Goal: Task Accomplishment & Management: Use online tool/utility

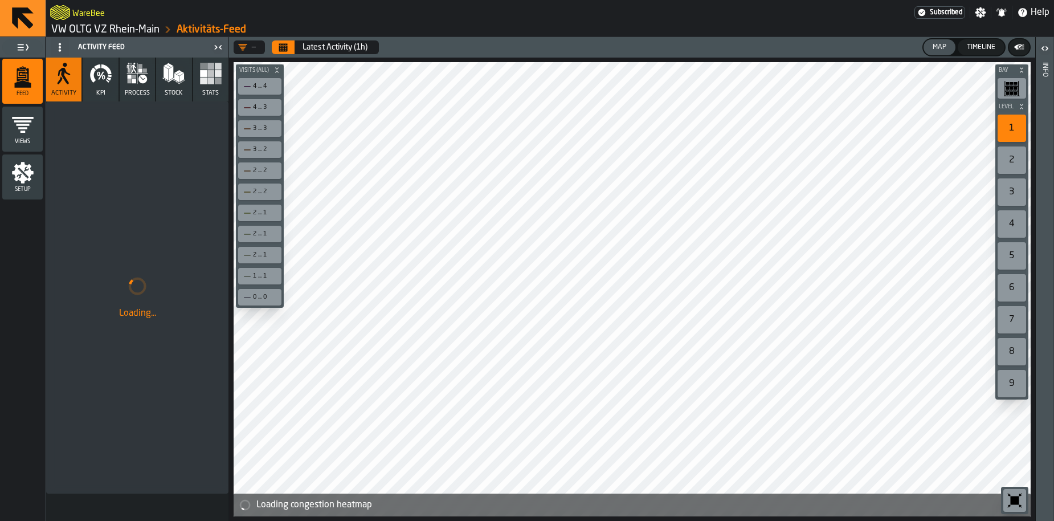
click at [285, 48] on icon "Calendar" at bounding box center [283, 49] width 9 height 6
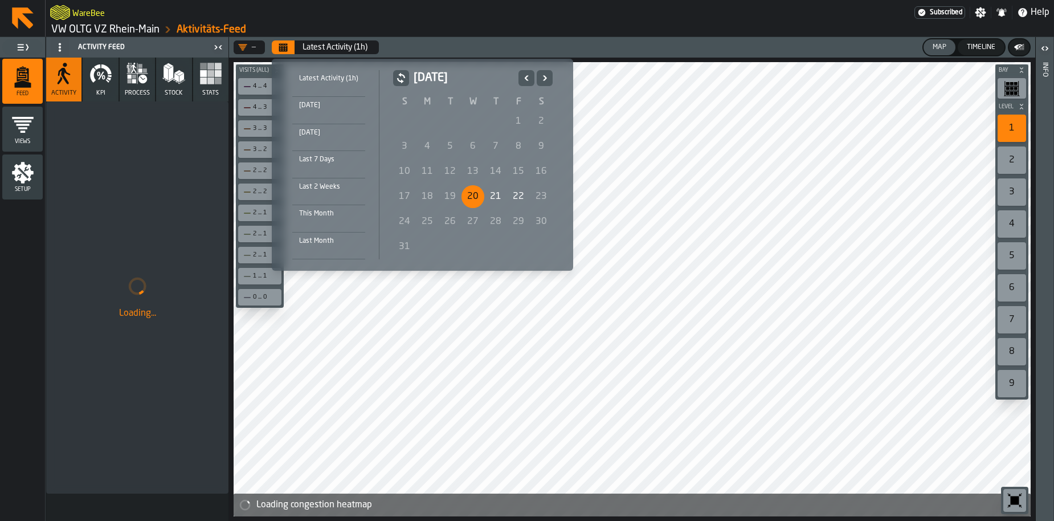
click at [477, 195] on div "20" at bounding box center [472, 196] width 23 height 23
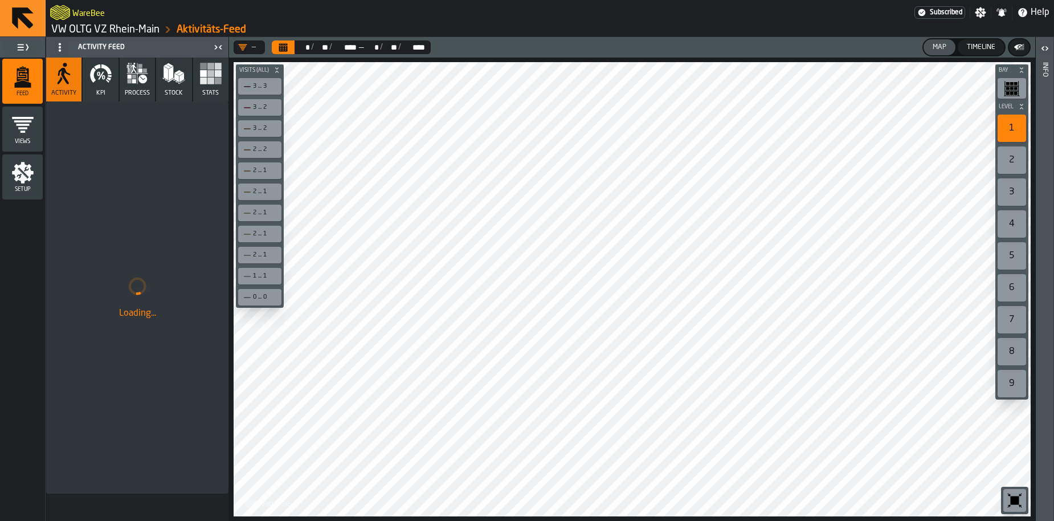
click at [129, 95] on span "process" at bounding box center [137, 92] width 25 height 7
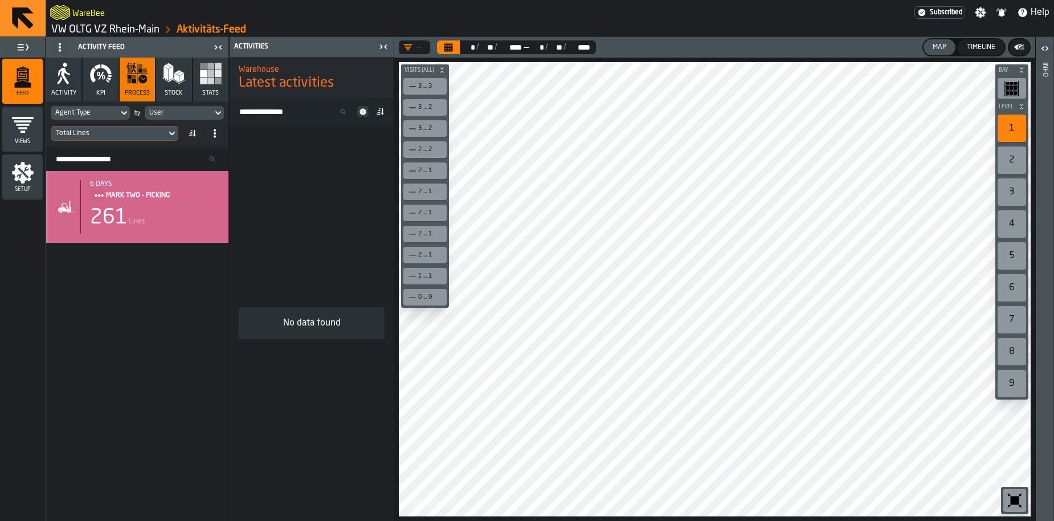
click at [178, 209] on div "261 Lines" at bounding box center [154, 217] width 129 height 23
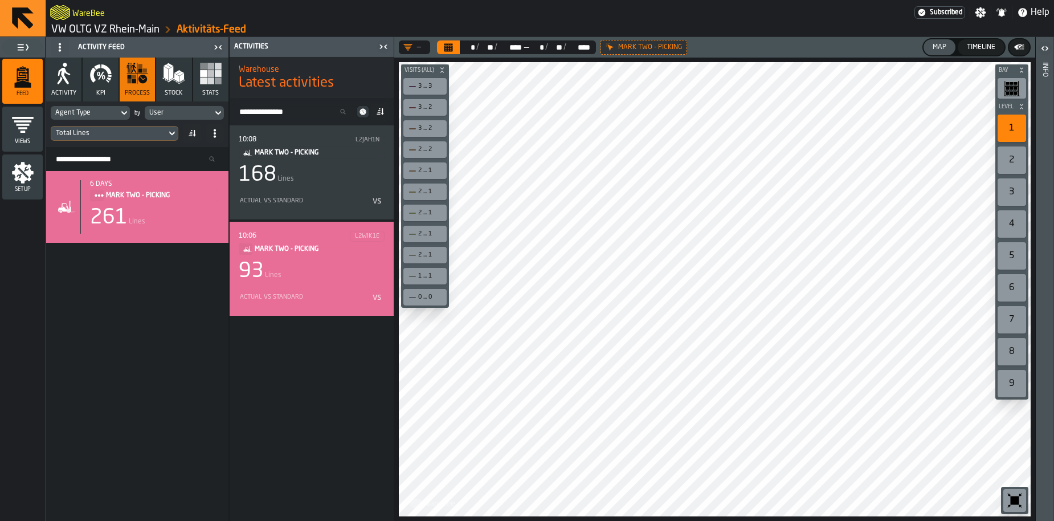
click at [302, 284] on div "10:06 L2WIK1E MARK TWO - PICKING 93 Lines Actual vs Standard vs" at bounding box center [312, 269] width 146 height 76
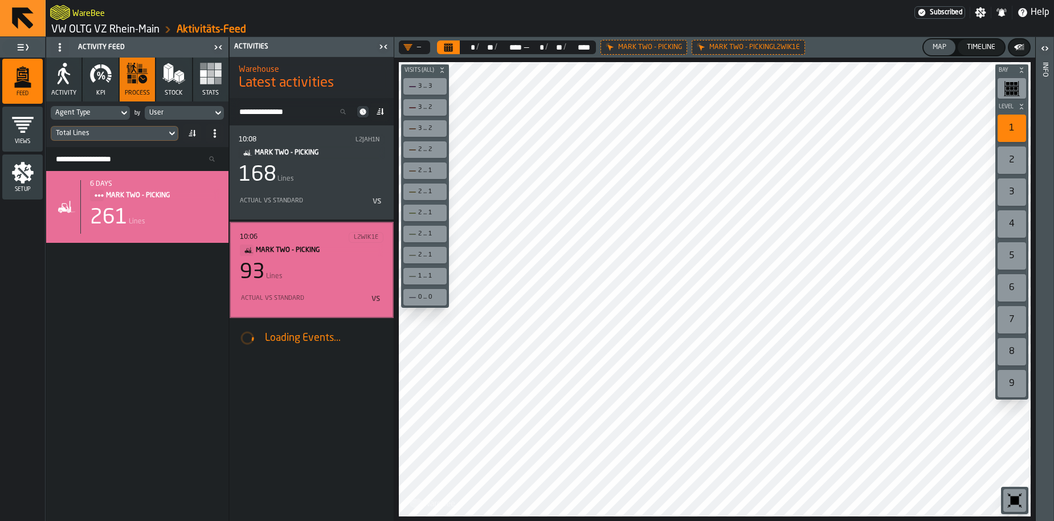
click at [550, 280] on div at bounding box center [715, 289] width 632 height 454
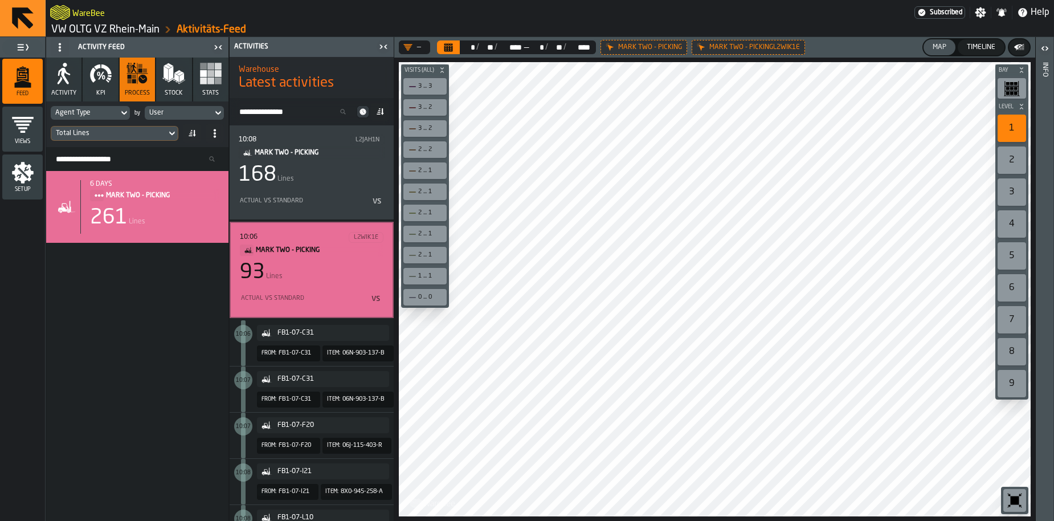
click at [103, 25] on link "VW OLTG VZ Rhein-Main" at bounding box center [105, 29] width 108 height 13
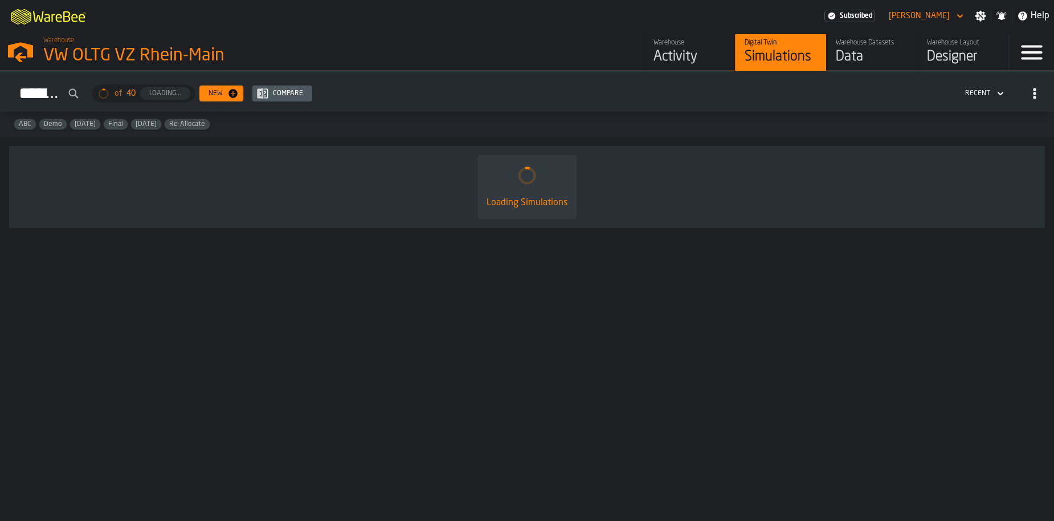
click at [866, 58] on div "Data" at bounding box center [872, 57] width 72 height 18
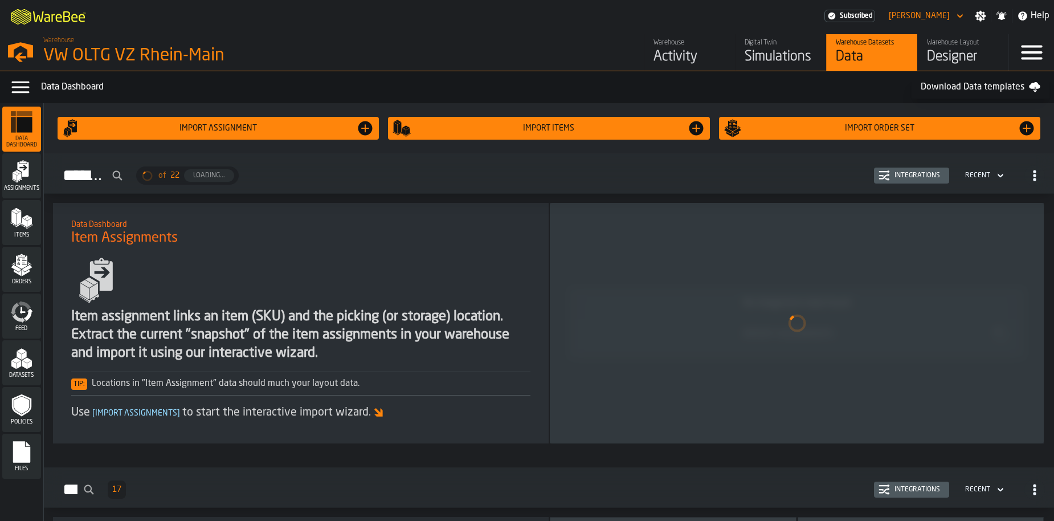
click at [25, 306] on icon "menu Feed" at bounding box center [21, 311] width 23 height 23
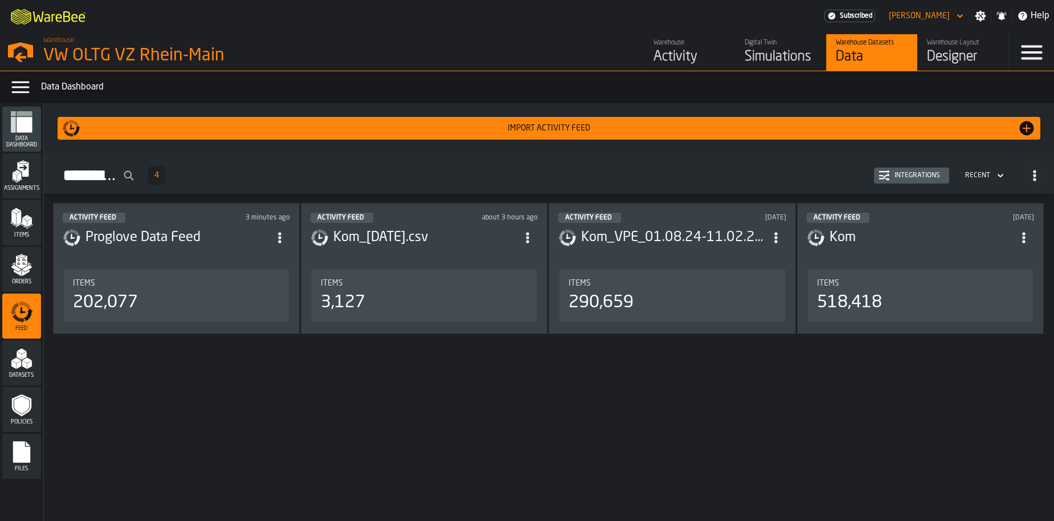
click at [682, 48] on div "Activity" at bounding box center [689, 57] width 72 height 18
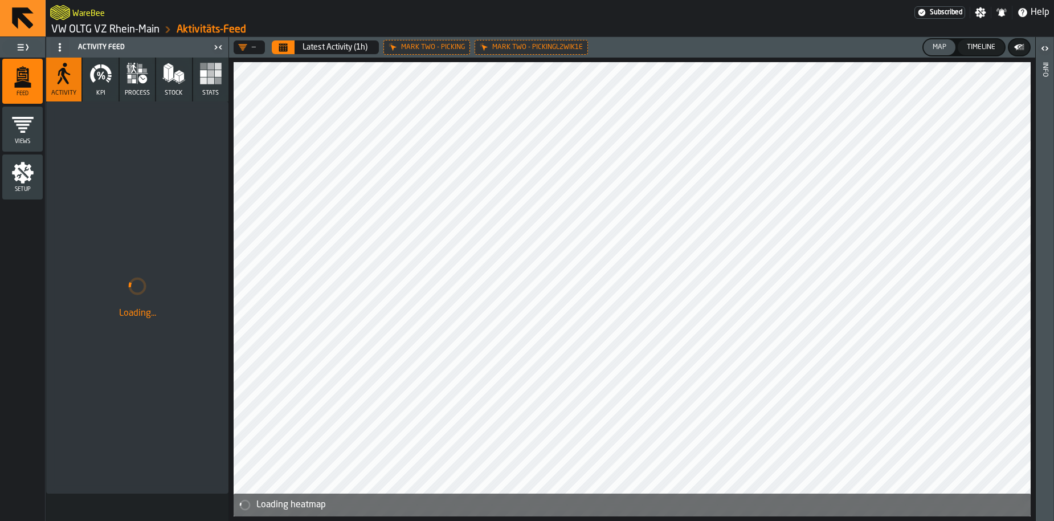
click at [32, 181] on icon "menu Setup" at bounding box center [22, 172] width 23 height 23
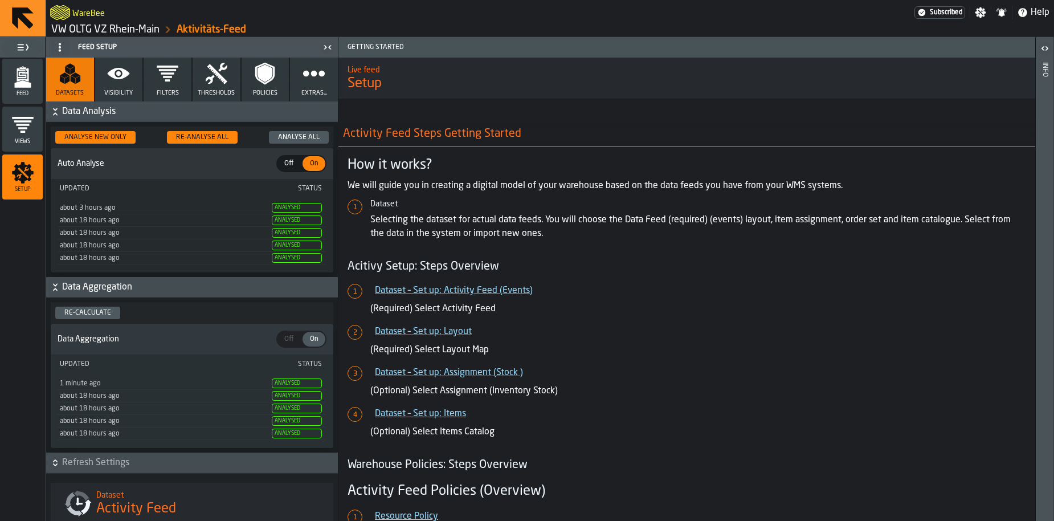
click at [87, 114] on span "Data Analysis" at bounding box center [198, 112] width 273 height 14
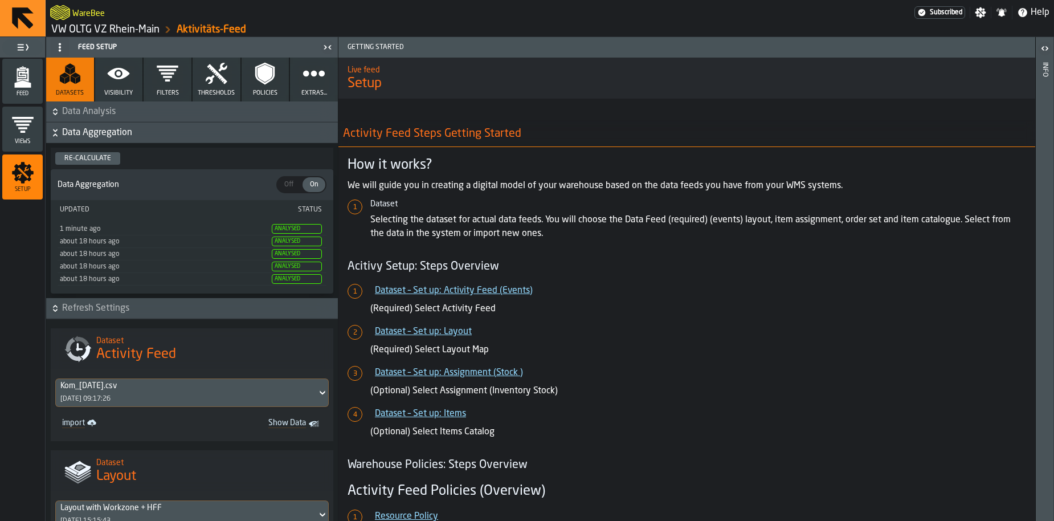
click at [79, 133] on span "Data Aggregation" at bounding box center [198, 133] width 273 height 14
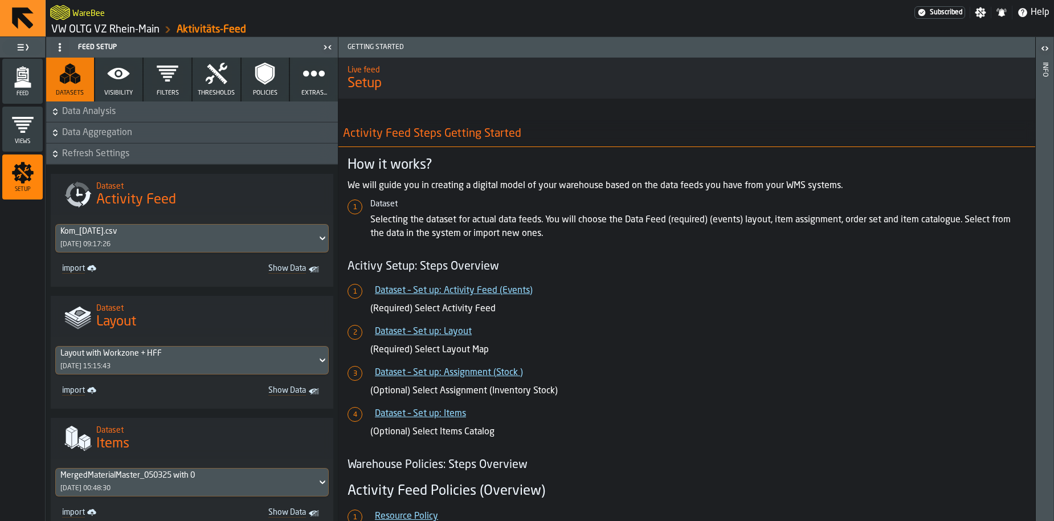
click at [87, 156] on span "Refresh Settings" at bounding box center [198, 154] width 273 height 14
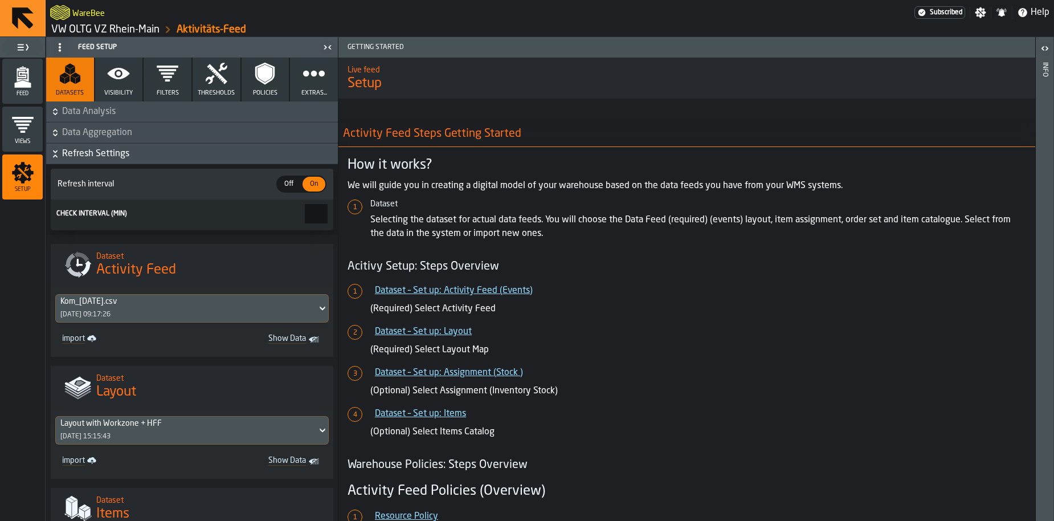
click at [80, 158] on span "Refresh Settings" at bounding box center [198, 154] width 273 height 14
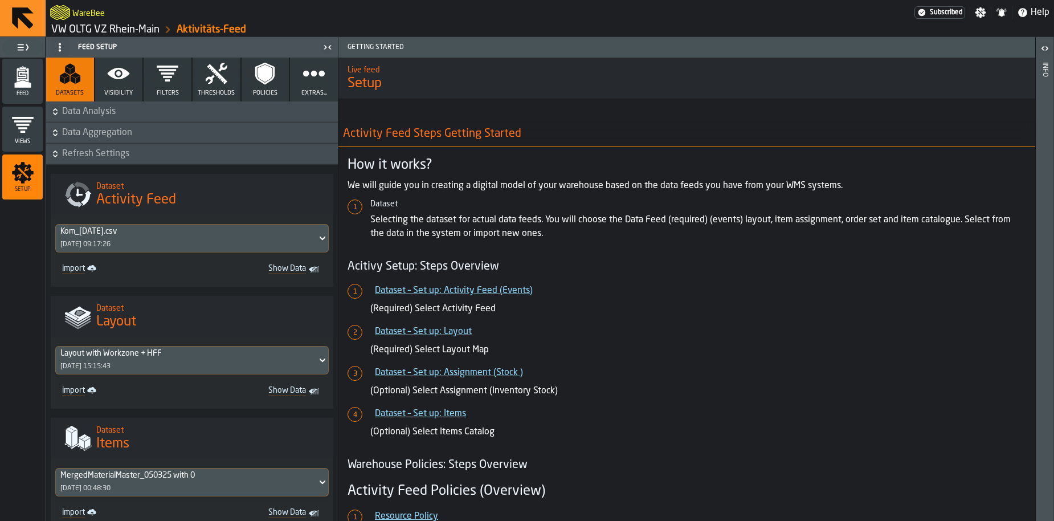
click at [60, 152] on icon "button-" at bounding box center [55, 153] width 11 height 11
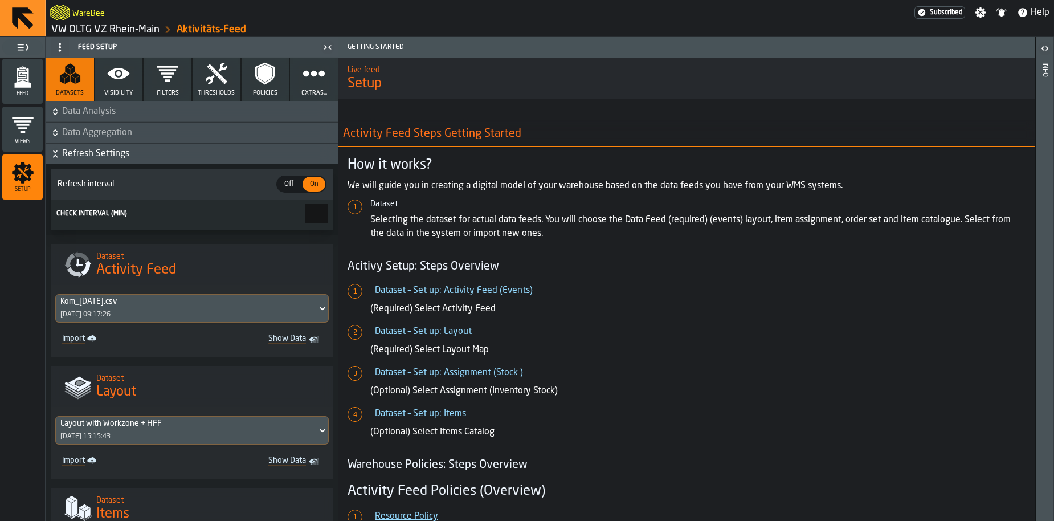
click at [60, 152] on icon "button-" at bounding box center [55, 153] width 11 height 11
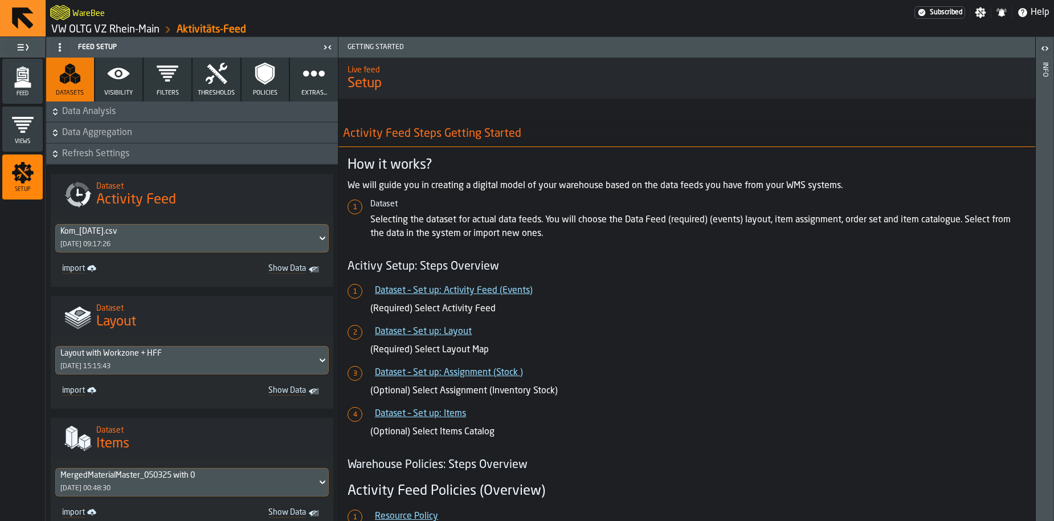
click at [126, 87] on button "Visibility" at bounding box center [119, 80] width 48 height 44
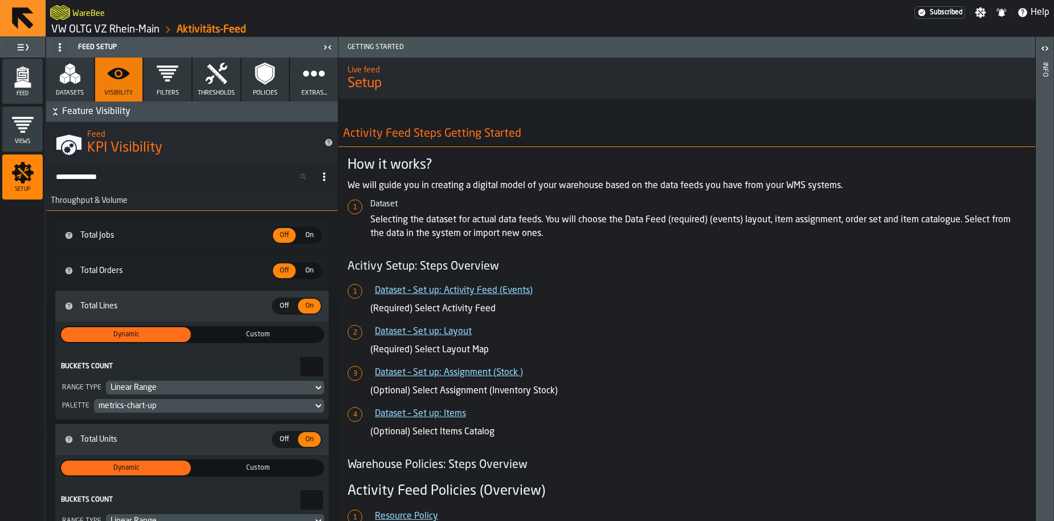
click at [161, 80] on icon "button" at bounding box center [167, 73] width 23 height 23
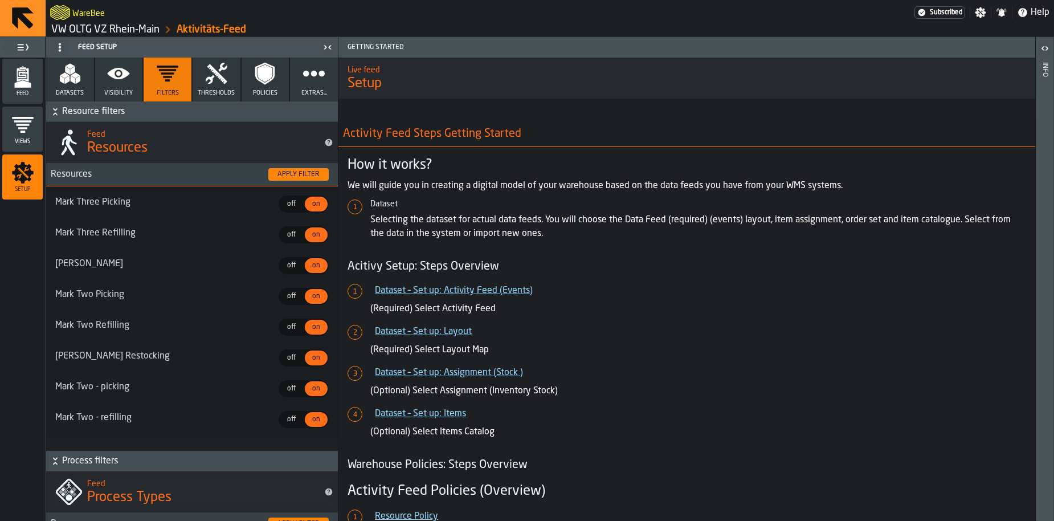
click at [212, 81] on icon "button" at bounding box center [216, 73] width 23 height 23
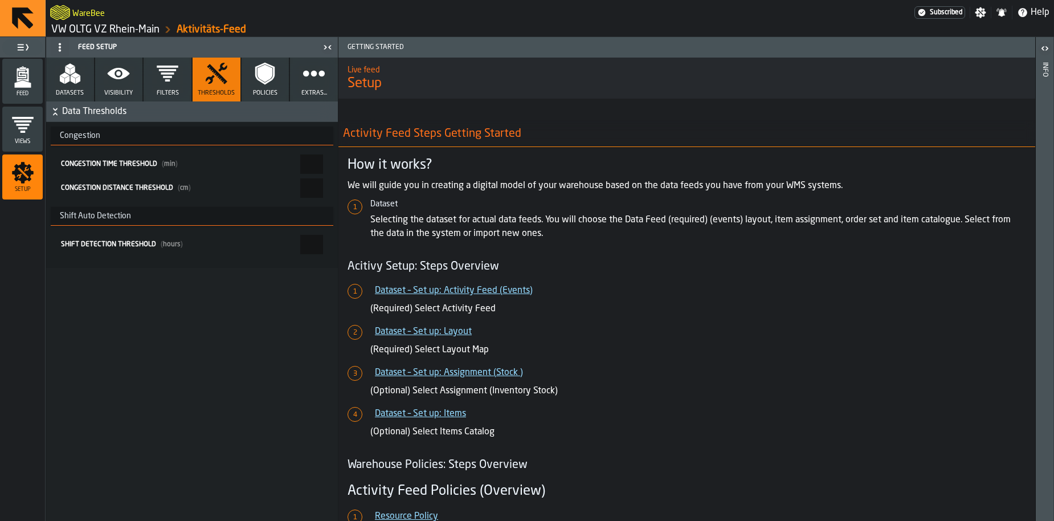
click at [255, 84] on icon "button" at bounding box center [264, 73] width 23 height 23
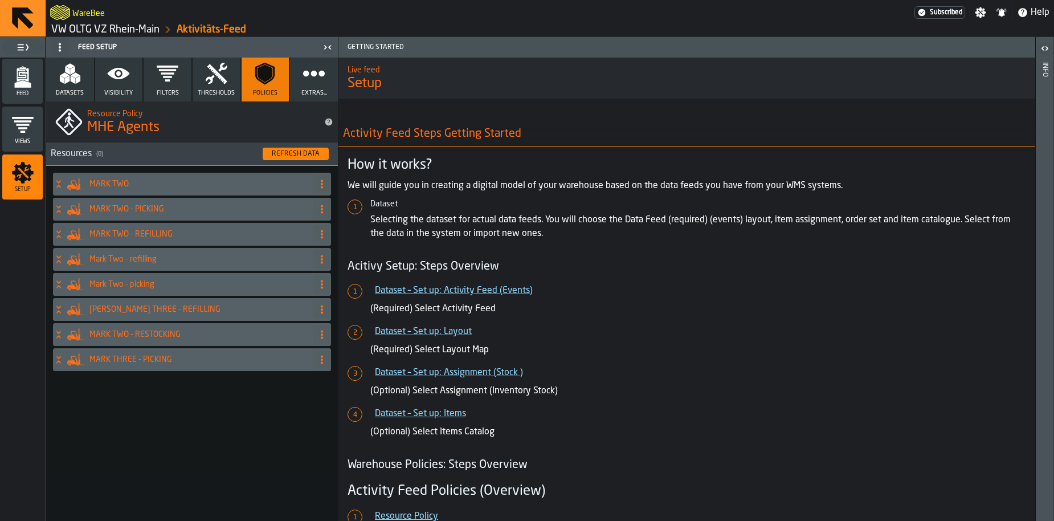
click at [313, 81] on icon "button" at bounding box center [313, 73] width 23 height 23
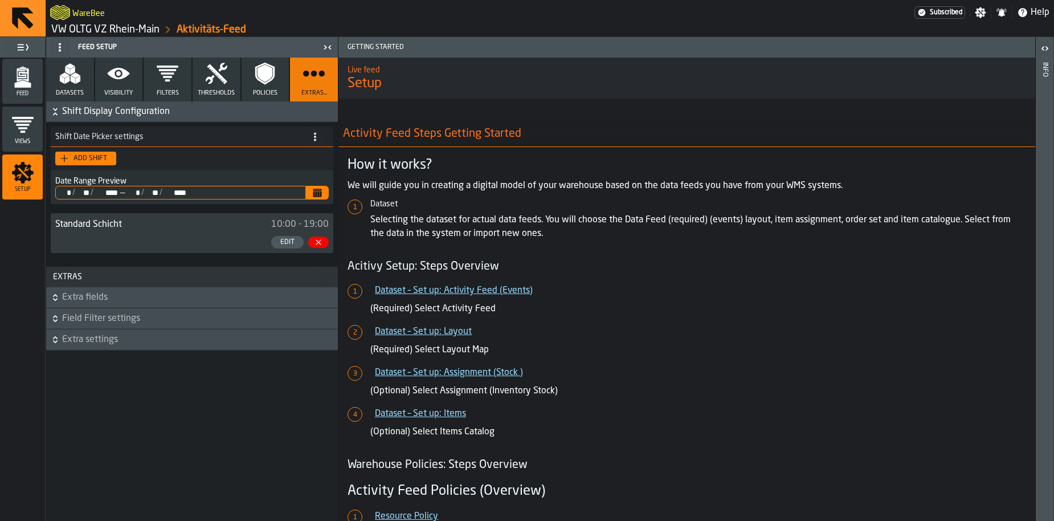
click at [263, 89] on span "Policies" at bounding box center [265, 92] width 24 height 7
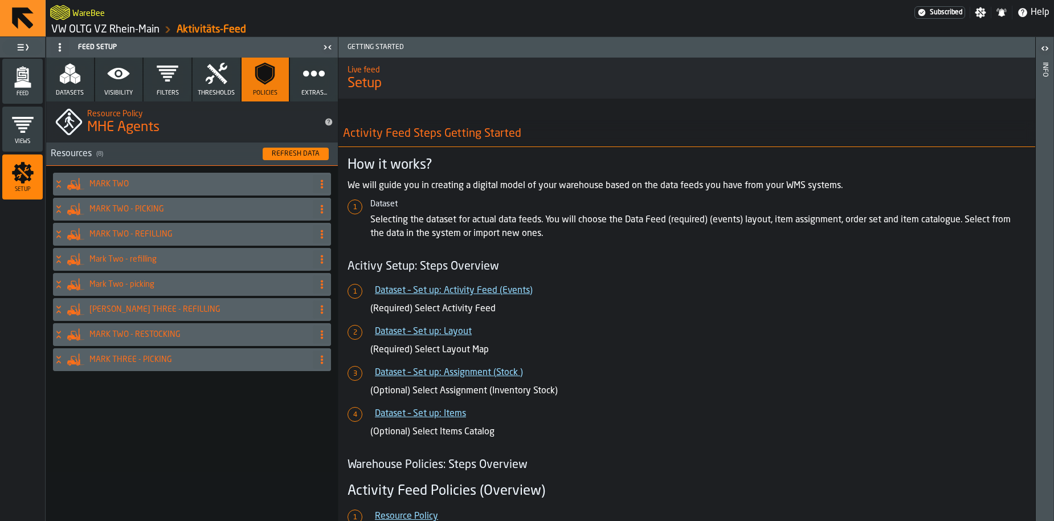
click at [287, 158] on button "Refresh Data" at bounding box center [296, 154] width 66 height 13
click at [312, 84] on icon "button" at bounding box center [313, 73] width 23 height 23
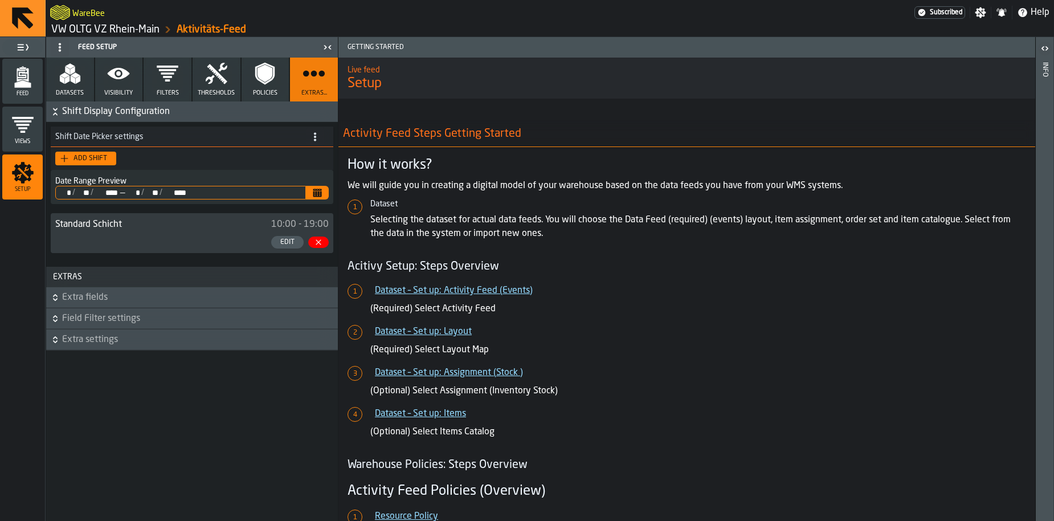
click at [268, 81] on icon "button" at bounding box center [264, 74] width 19 height 22
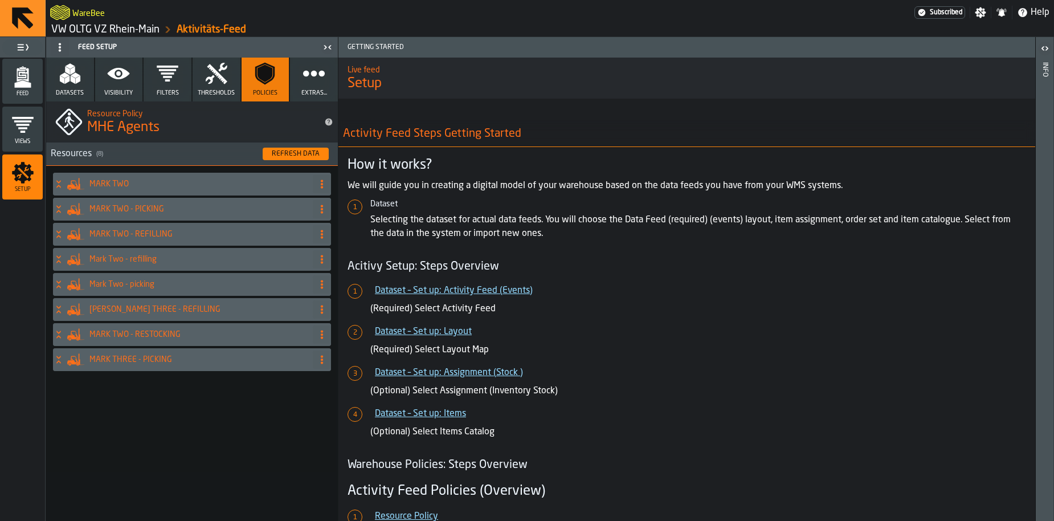
click at [218, 94] on span "Thresholds" at bounding box center [216, 92] width 37 height 7
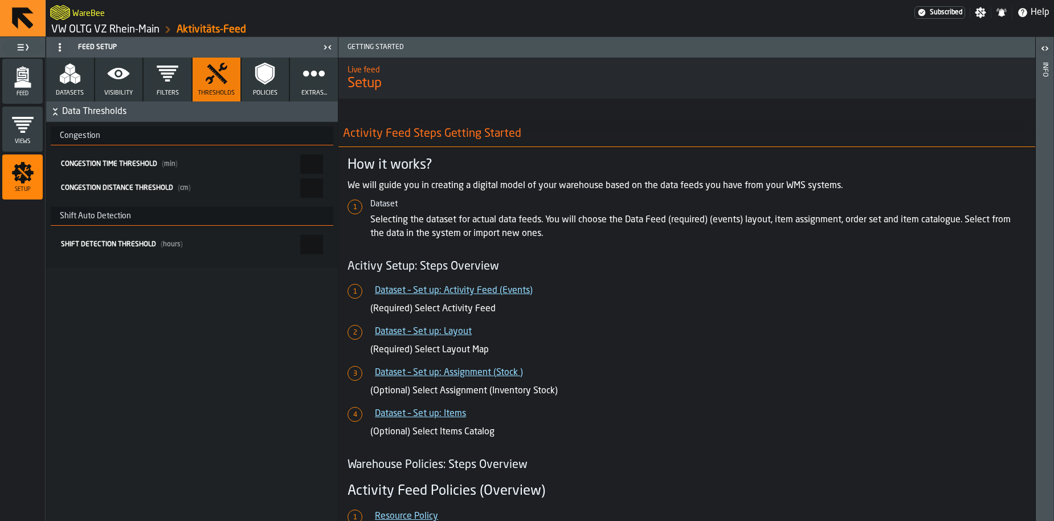
click at [146, 86] on button "Filters" at bounding box center [168, 80] width 48 height 44
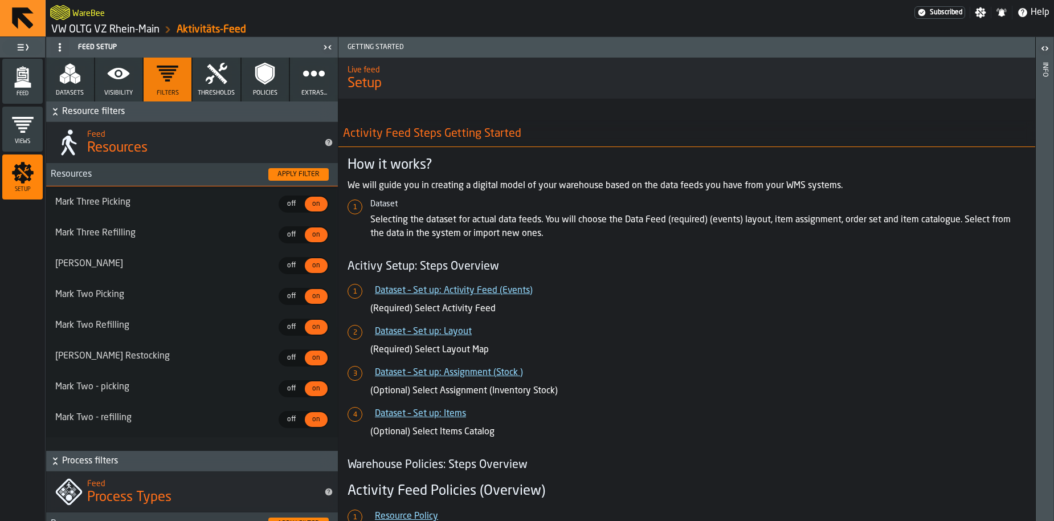
click at [126, 85] on button "Visibility" at bounding box center [119, 80] width 48 height 44
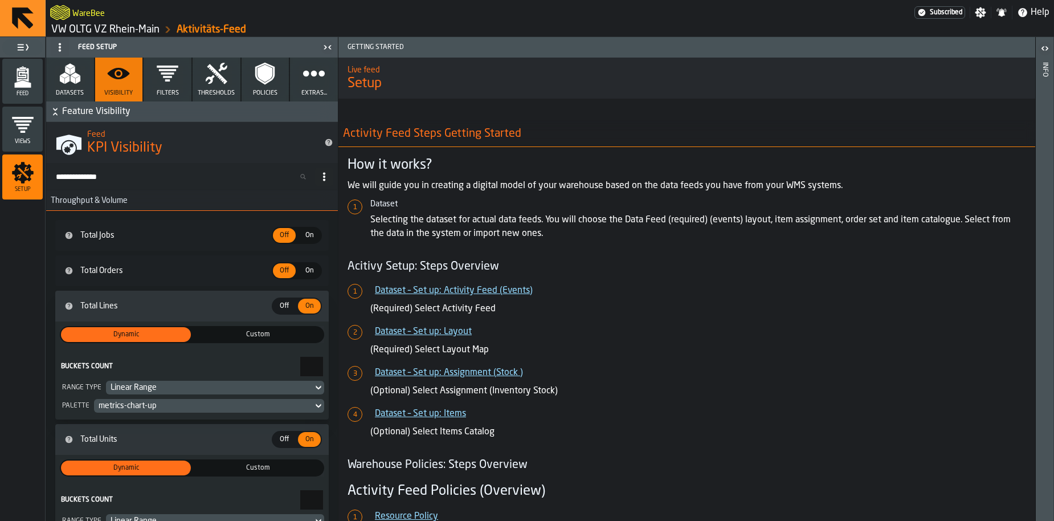
click at [78, 80] on polygon "button" at bounding box center [77, 80] width 5 height 9
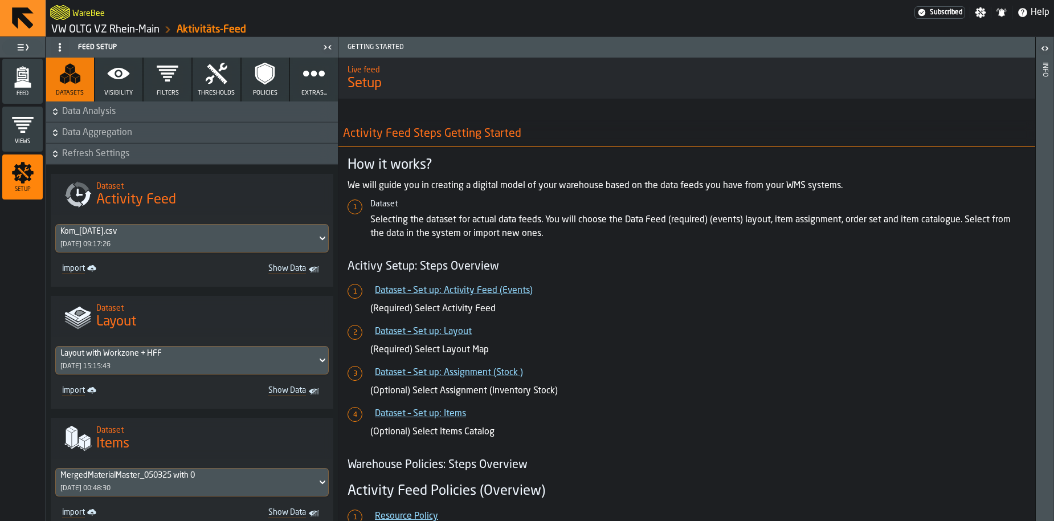
click at [112, 34] on link "VW OLTG VZ Rhein-Main" at bounding box center [105, 29] width 108 height 13
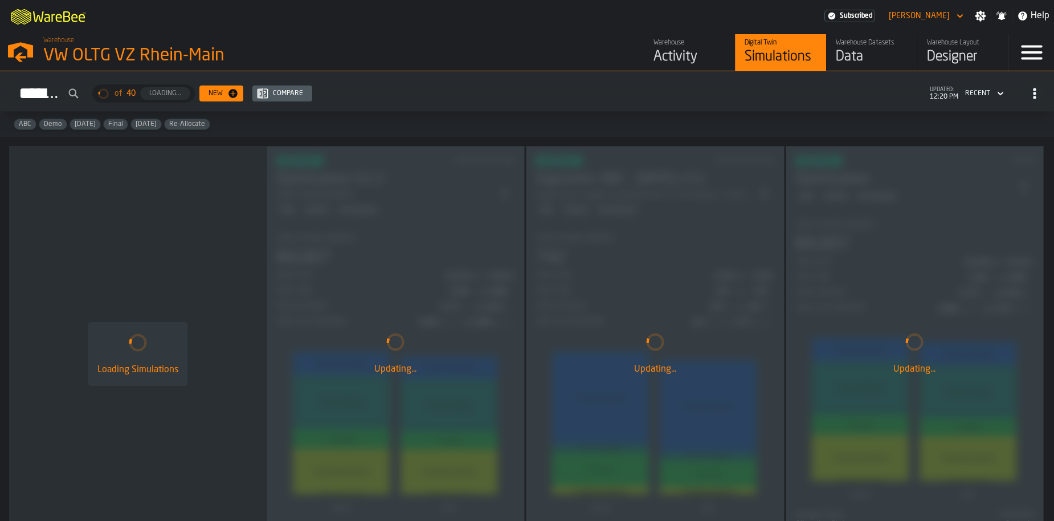
click at [848, 52] on div "Data" at bounding box center [872, 57] width 72 height 18
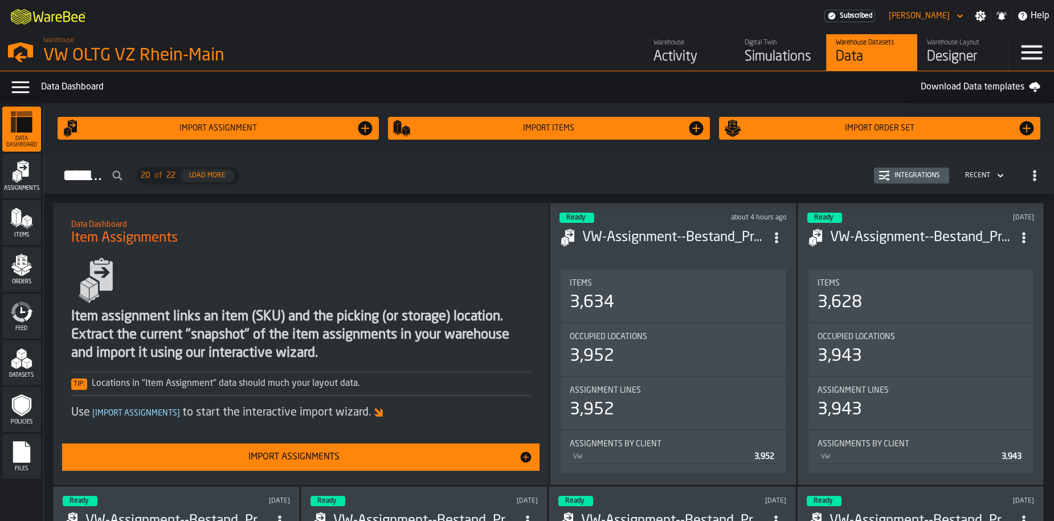
click at [27, 319] on icon "menu Feed" at bounding box center [27, 314] width 9 height 13
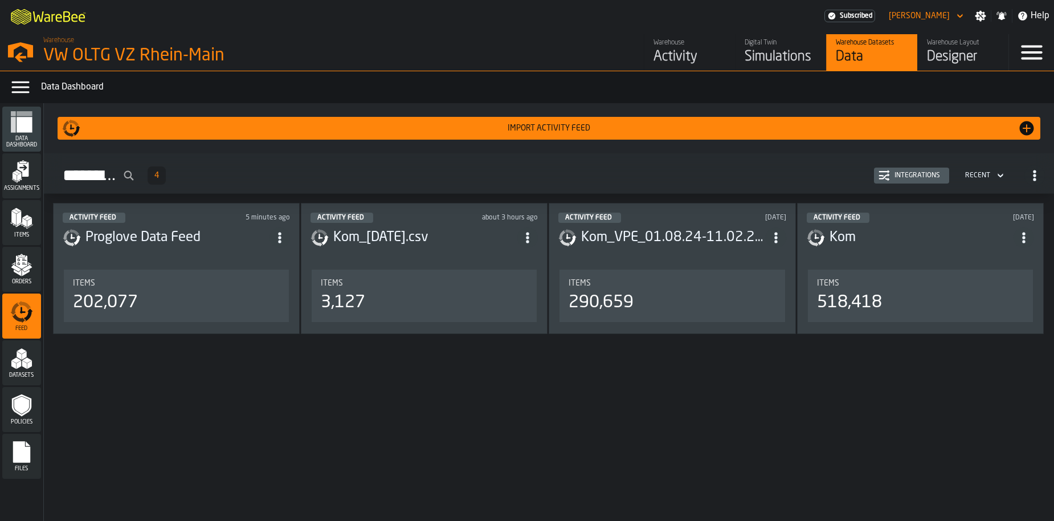
click at [218, 248] on header "Activity Feed 5 minutes ago Proglove Data Feed" at bounding box center [176, 235] width 227 height 46
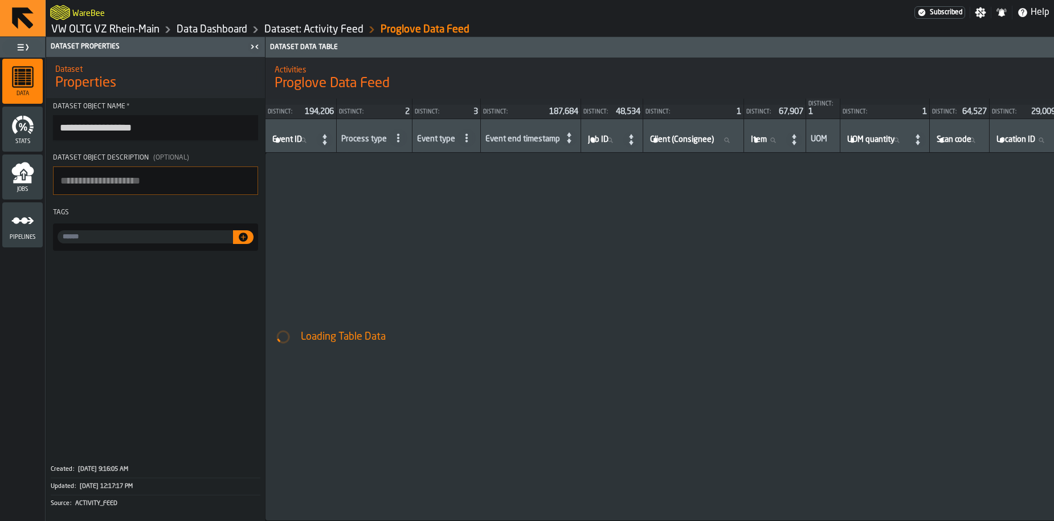
click at [320, 34] on link "Dataset: Activity Feed" at bounding box center [313, 29] width 99 height 13
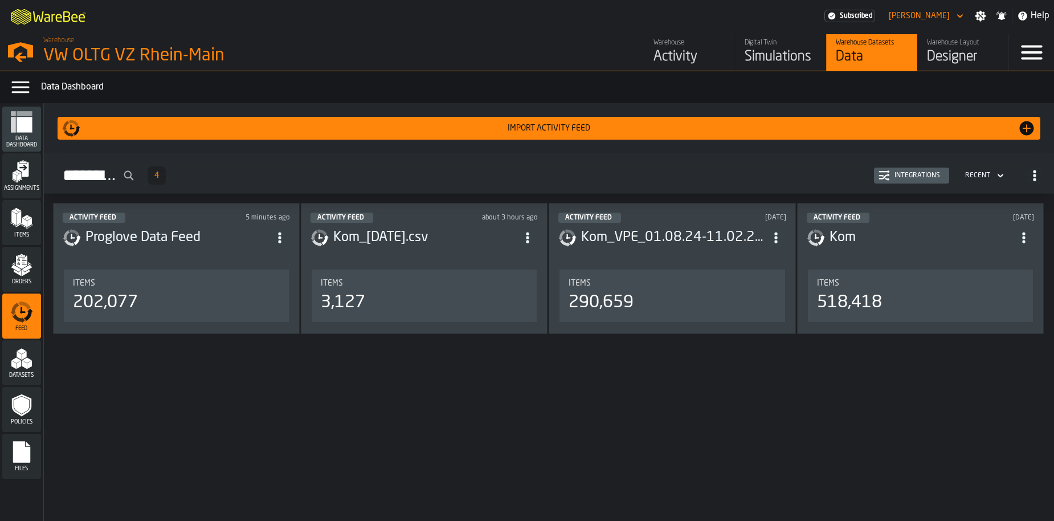
click at [753, 55] on div "Simulations" at bounding box center [781, 57] width 72 height 18
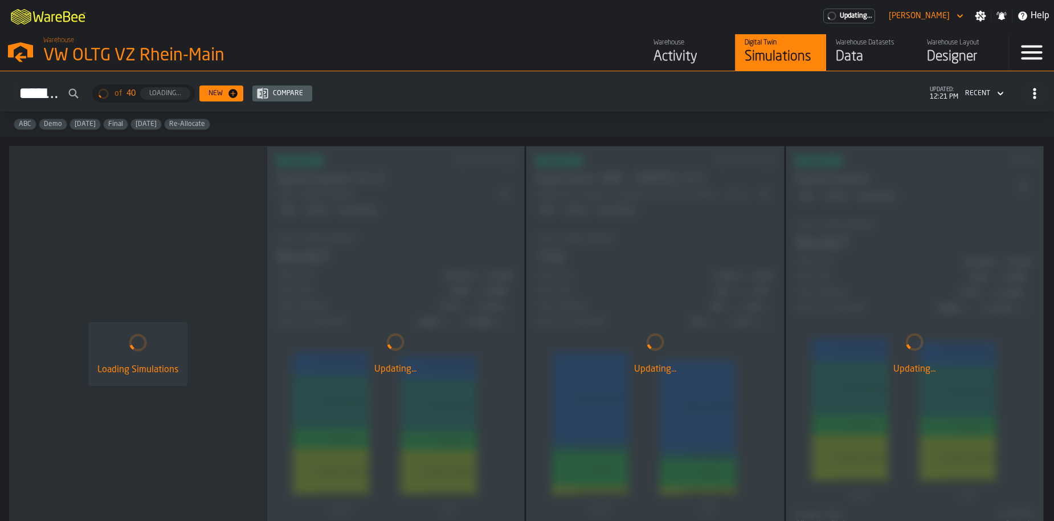
click at [874, 67] on link "Warehouse Datasets Data" at bounding box center [871, 52] width 91 height 36
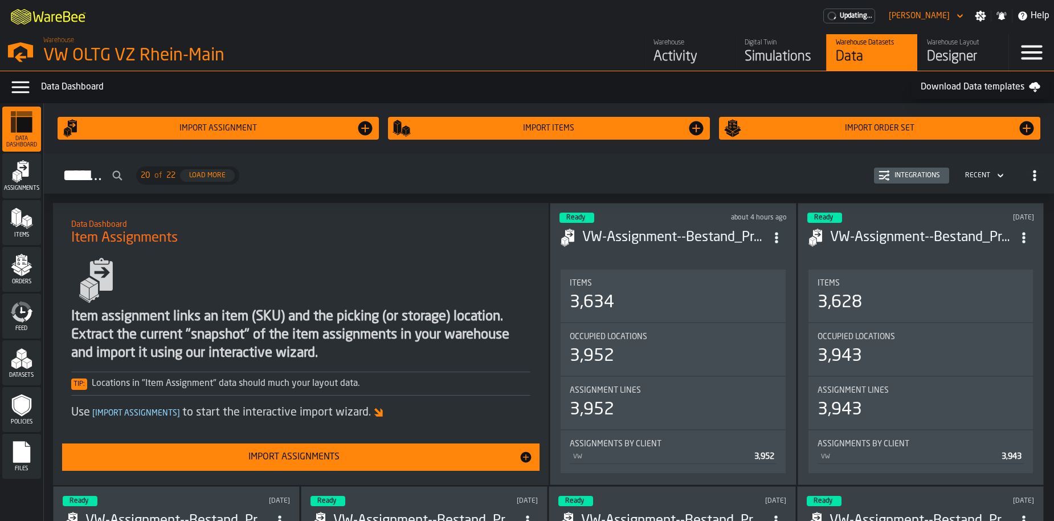
click at [898, 175] on div "Integrations" at bounding box center [917, 175] width 55 height 8
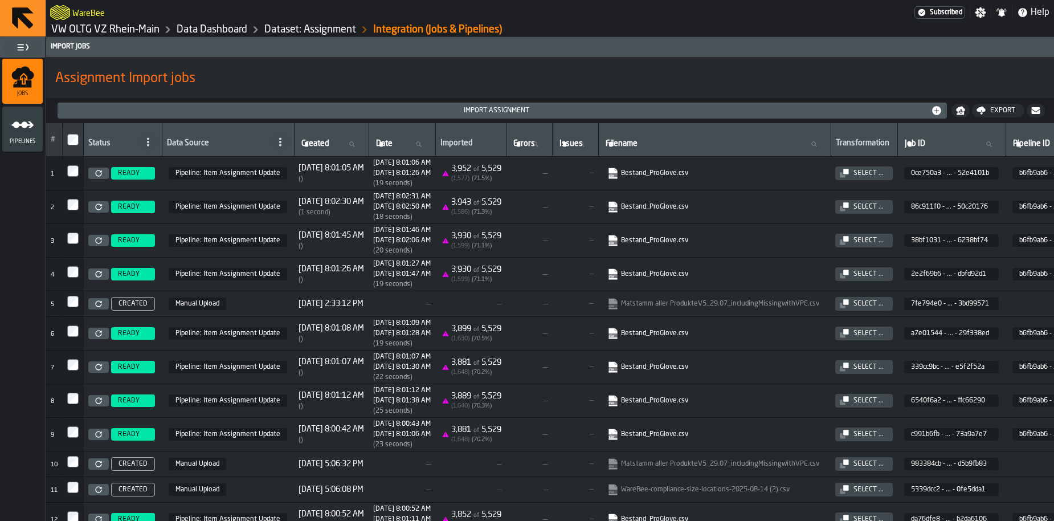
click at [194, 30] on link "Data Dashboard" at bounding box center [212, 29] width 71 height 13
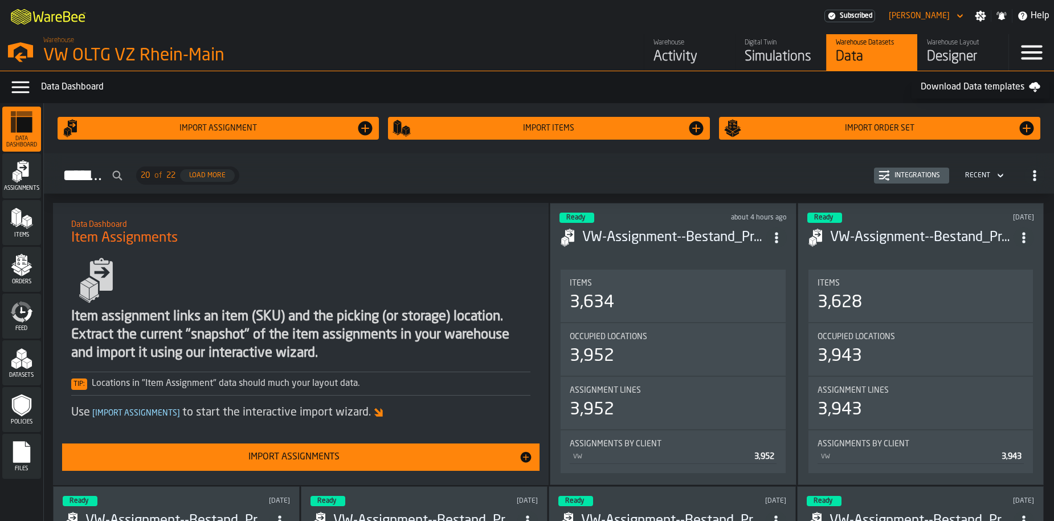
click at [24, 310] on icon "menu Feed" at bounding box center [21, 311] width 23 height 23
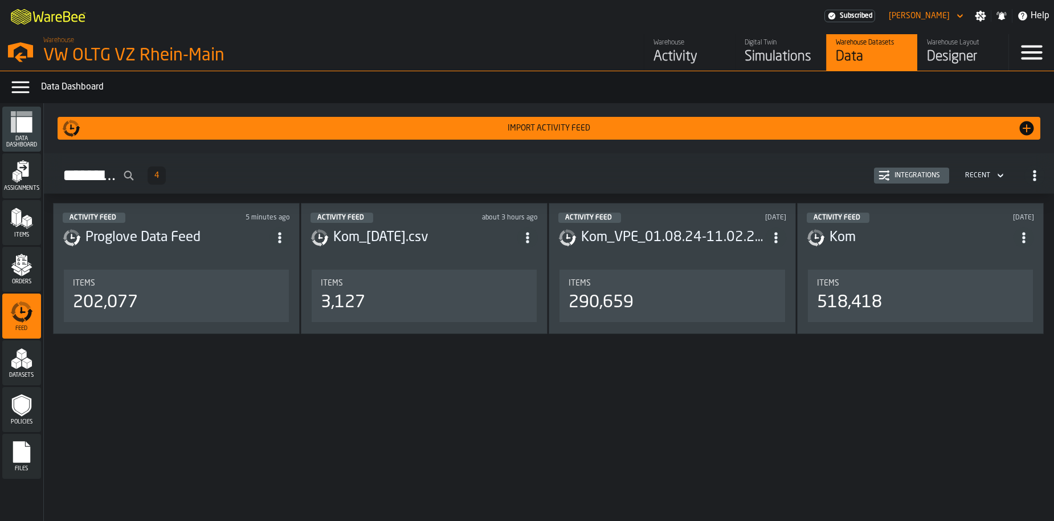
click at [909, 179] on div "Integrations" at bounding box center [917, 175] width 55 height 8
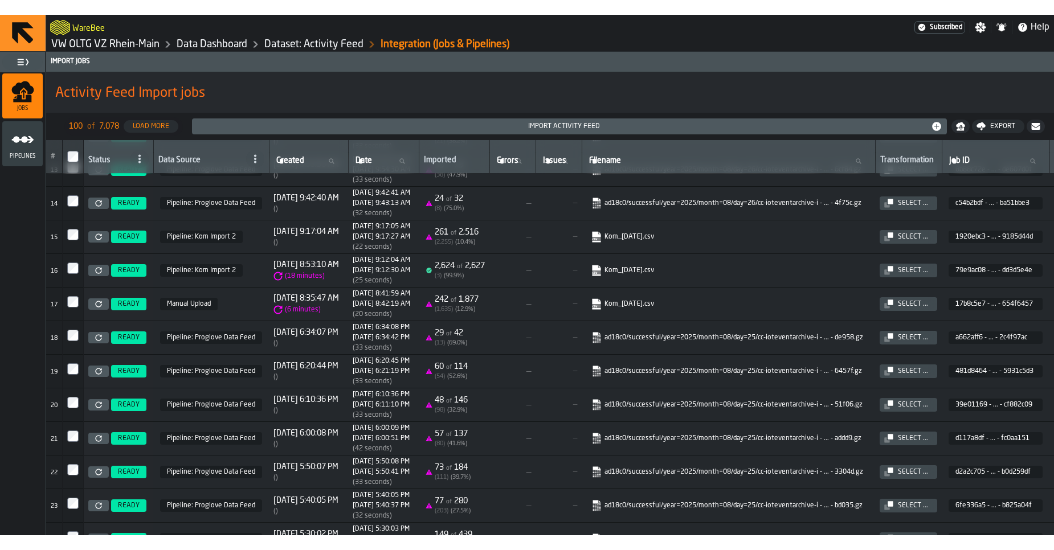
scroll to position [393, 0]
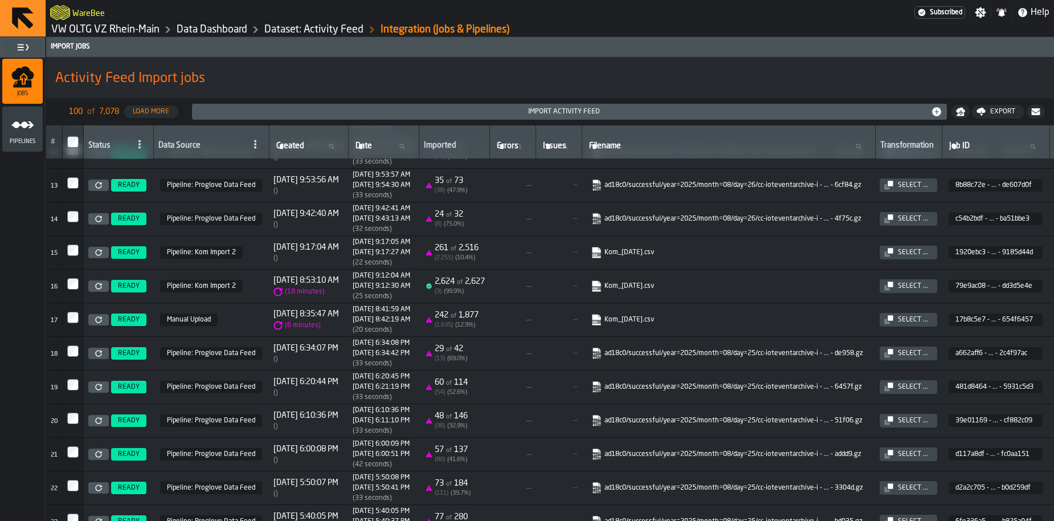
click at [93, 253] on link at bounding box center [98, 252] width 21 height 11
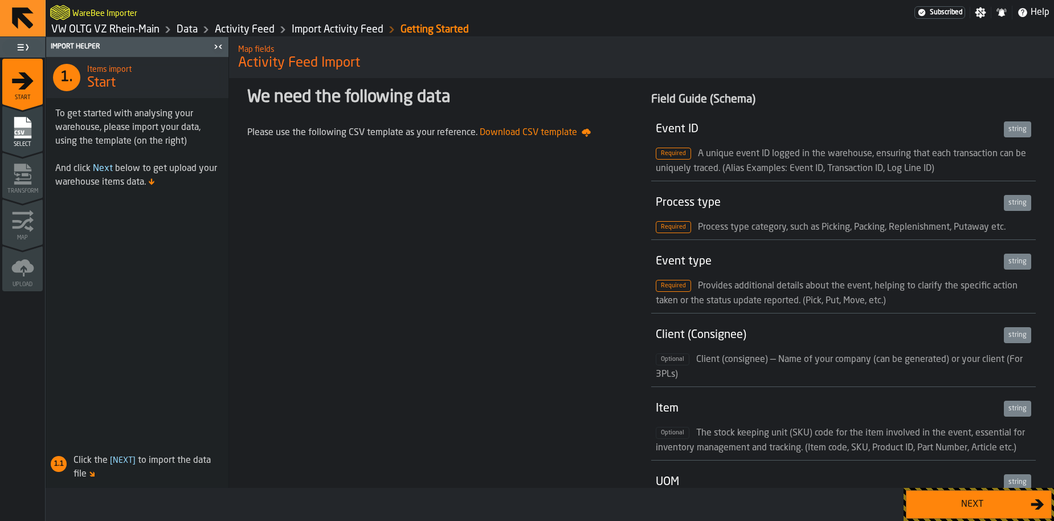
click at [983, 513] on button "Next" at bounding box center [979, 504] width 146 height 28
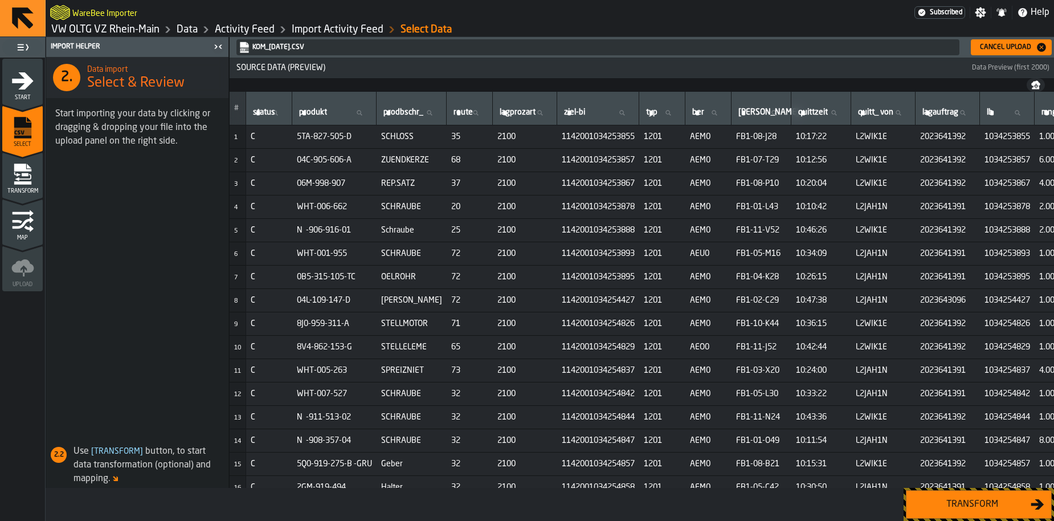
click at [980, 512] on button "Transform" at bounding box center [979, 504] width 146 height 28
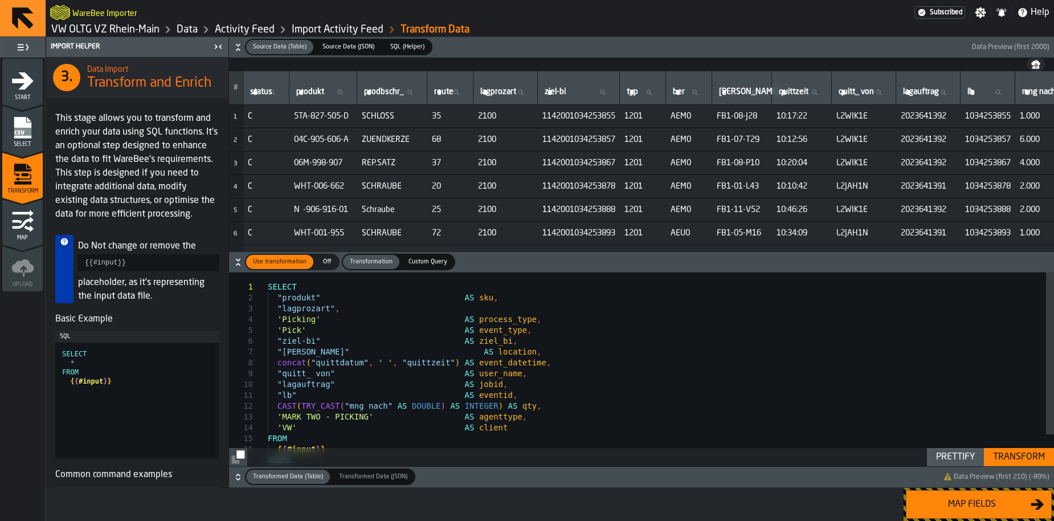
click at [307, 347] on div "SELECT "produkt" AS sku , "lagprozart" , 'Picking' AS process_type , 'Pick' AS …" at bounding box center [661, 387] width 786 height 231
click at [346, 349] on div "SELECT "produkt" AS sku , "lagprozart" , 'Picking' AS process_type , 'Pick' AS …" at bounding box center [661, 387] width 786 height 231
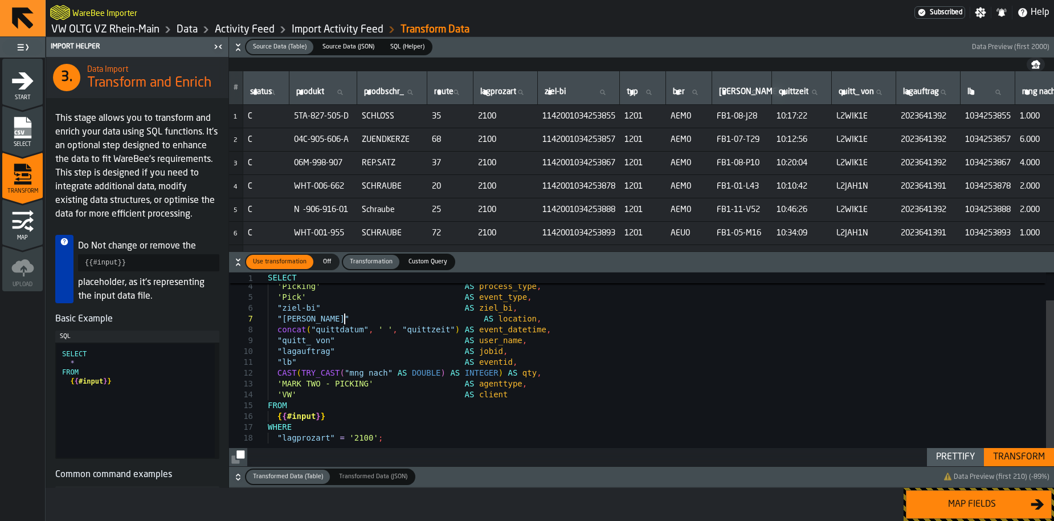
click at [375, 345] on div ""lagprozart" , 'Picking' AS process_type , 'Pick' AS event_type , "ziel-bi" AS …" at bounding box center [661, 354] width 786 height 231
click at [379, 338] on div ""lagprozart" , 'Picking' AS process_type , 'Pick' AS event_type , "ziel-bi" AS …" at bounding box center [661, 354] width 786 height 231
click at [359, 337] on div ""lagprozart" , 'Picking' AS process_type , 'Pick' AS event_type , "ziel-bi" AS …" at bounding box center [661, 354] width 786 height 231
click at [345, 340] on div ""lagprozart" , 'Picking' AS process_type , 'Pick' AS event_type , "ziel-bi" AS …" at bounding box center [661, 354] width 786 height 231
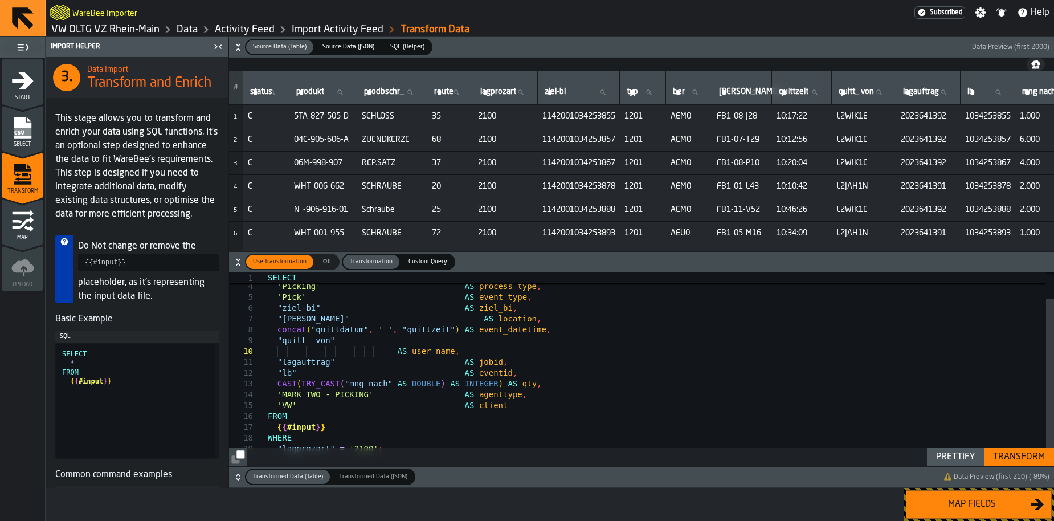
type textarea "**********"
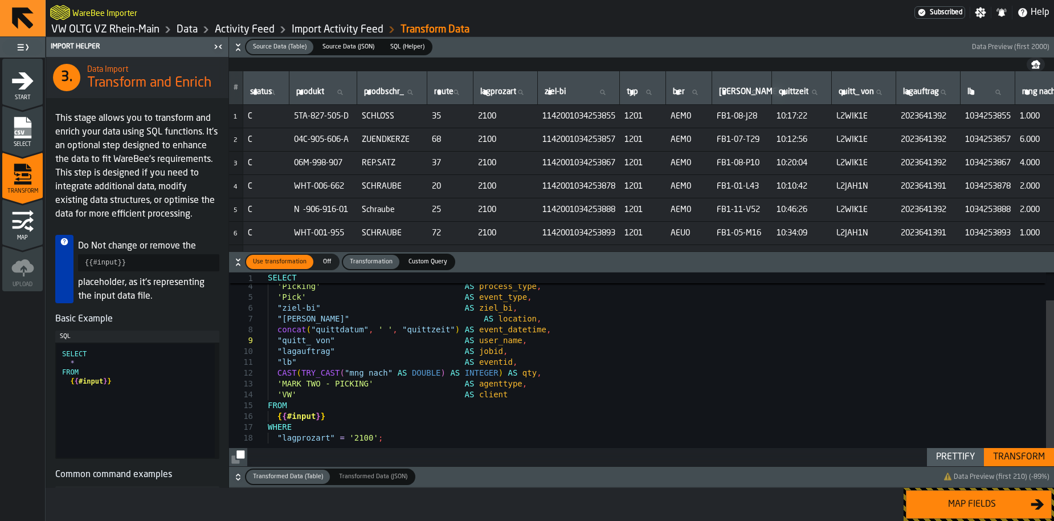
click at [963, 499] on div "Map fields" at bounding box center [971, 504] width 117 height 14
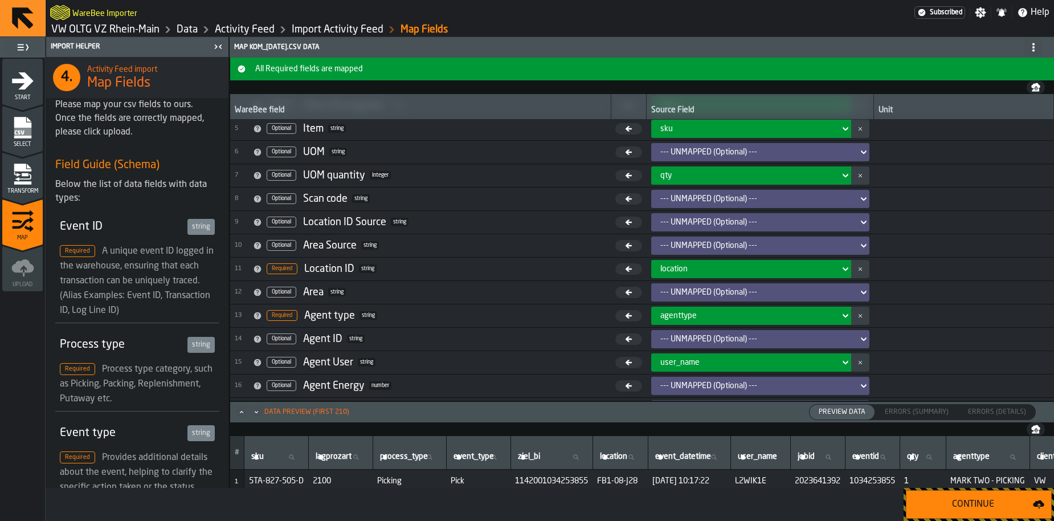
scroll to position [128, 0]
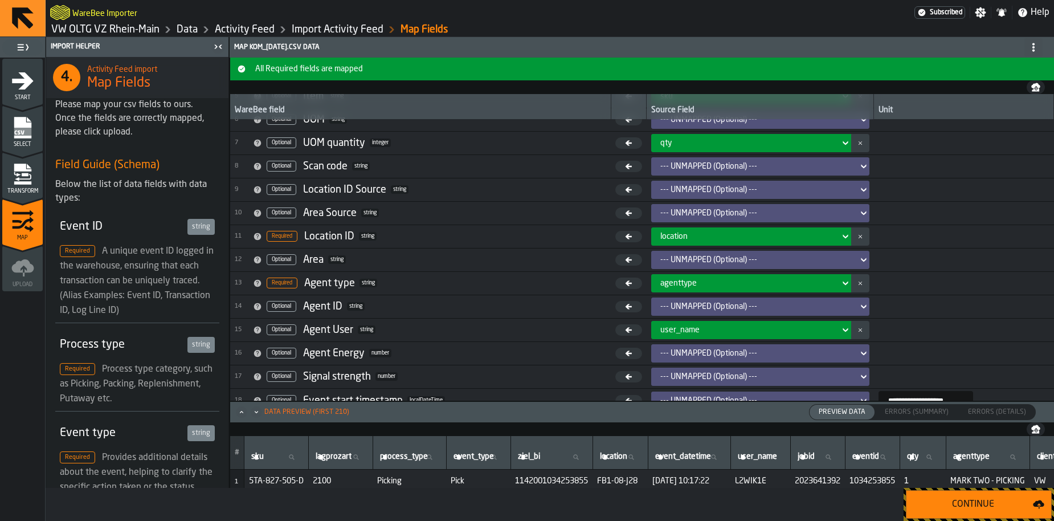
click at [858, 308] on icon at bounding box center [863, 307] width 11 height 14
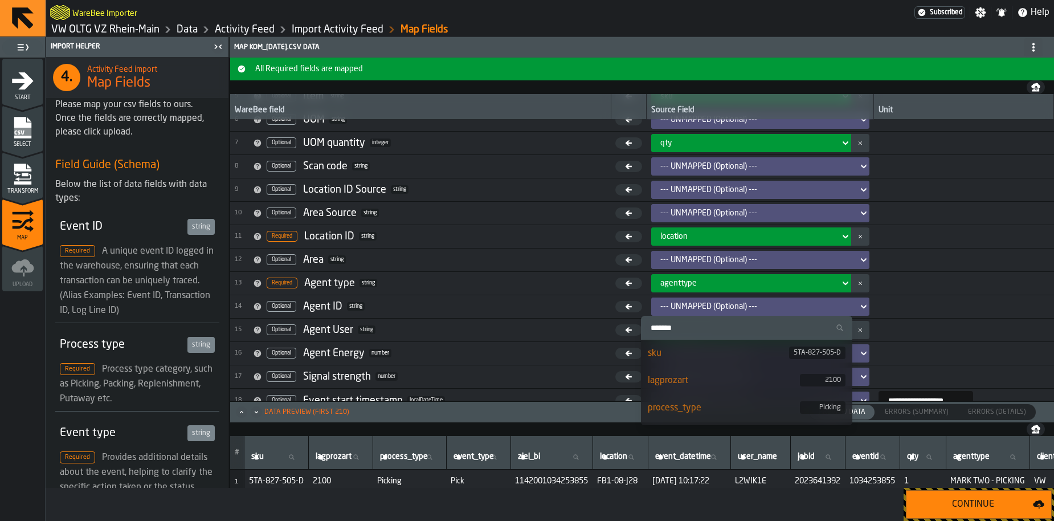
click at [777, 330] on input "Search" at bounding box center [746, 327] width 202 height 15
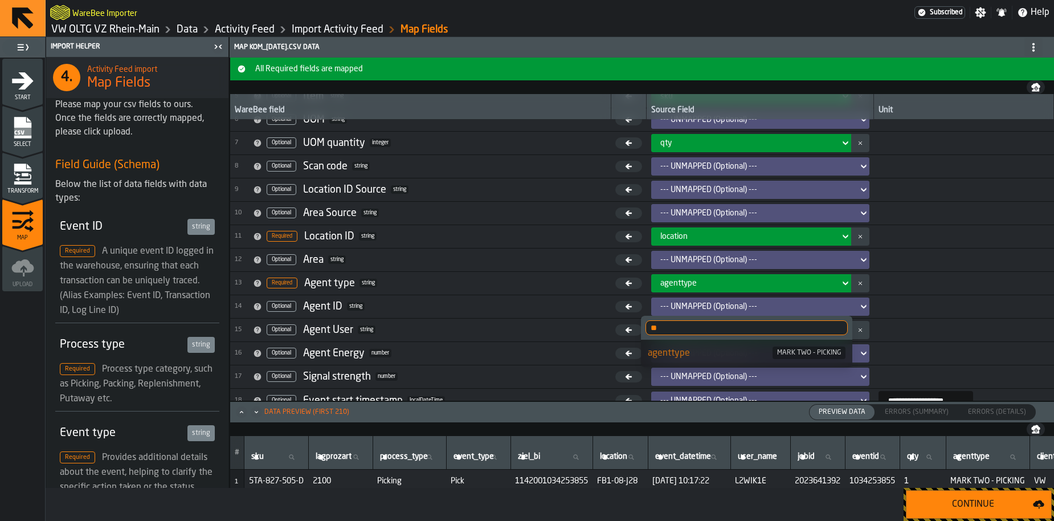
type input "*"
type input "****"
click at [690, 349] on div "user_name" at bounding box center [724, 353] width 152 height 14
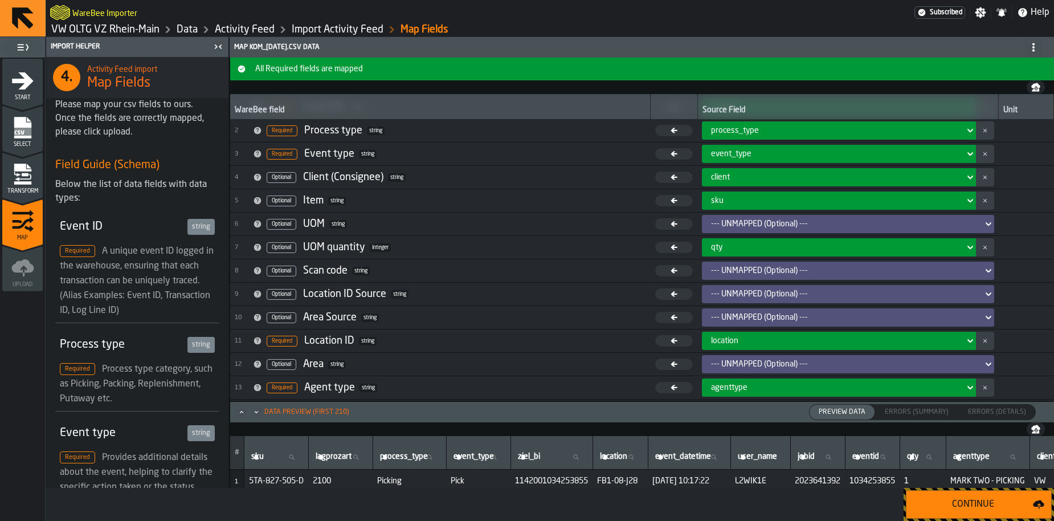
scroll to position [0, 0]
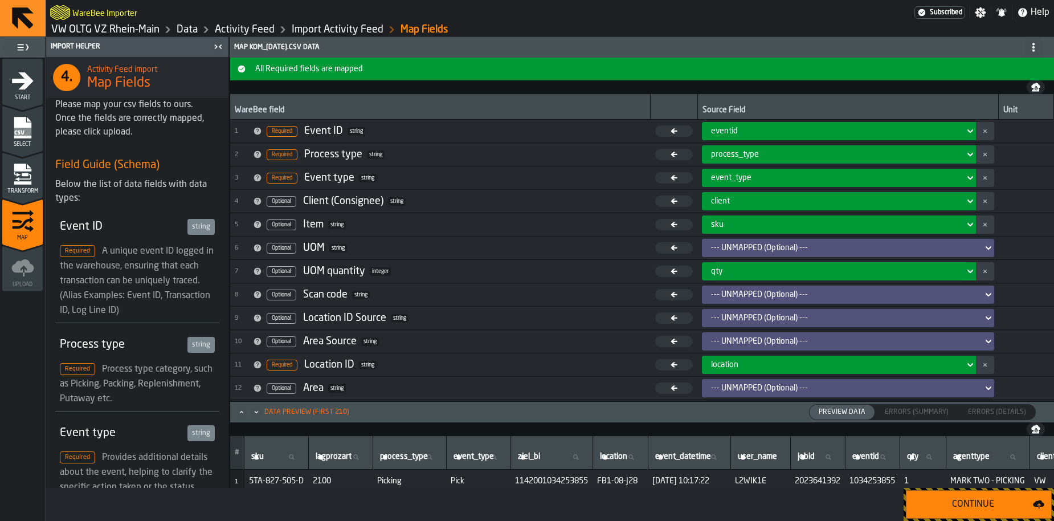
drag, startPoint x: 939, startPoint y: 507, endPoint x: 576, endPoint y: 281, distance: 427.6
click at [576, 281] on div "Import Helper 4. Activity Feed import Map Fields Please map your csv fields to …" at bounding box center [550, 279] width 1008 height 484
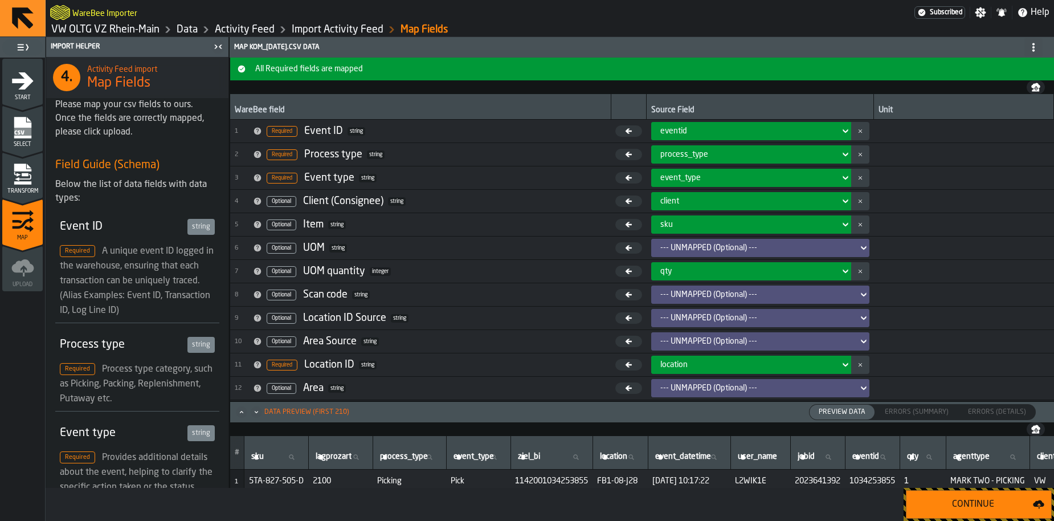
scroll to position [170, 0]
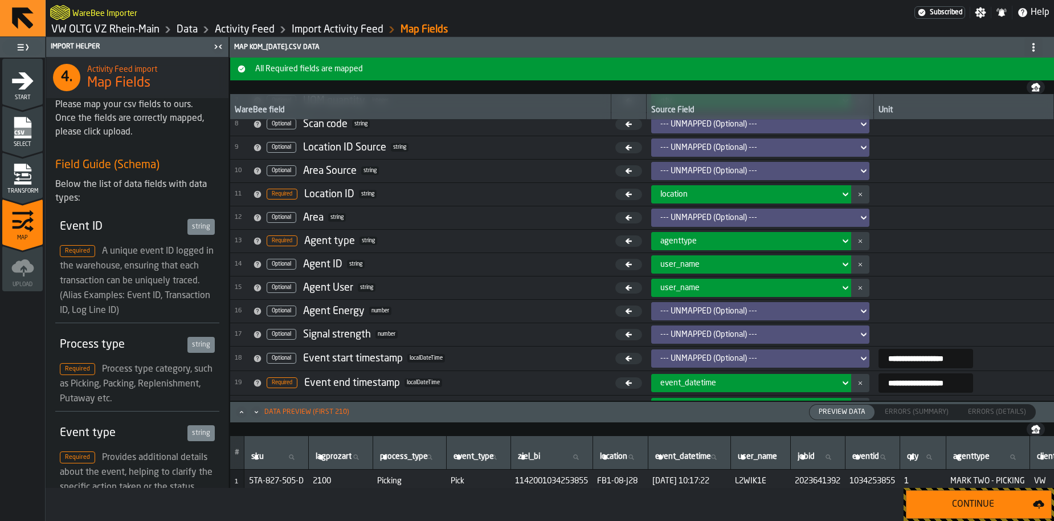
click at [27, 174] on icon "menu Transform" at bounding box center [25, 174] width 7 height 3
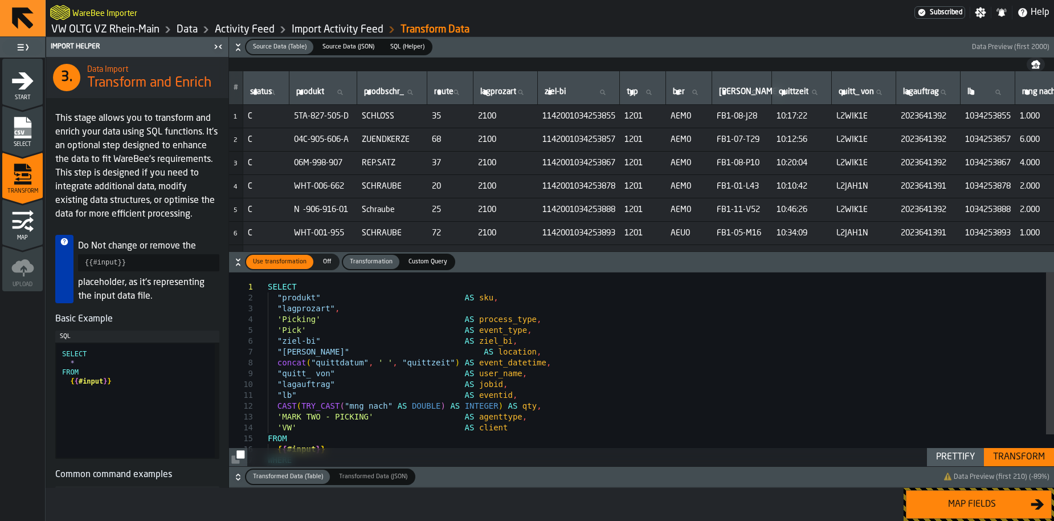
click at [979, 505] on div "Map fields" at bounding box center [971, 504] width 117 height 14
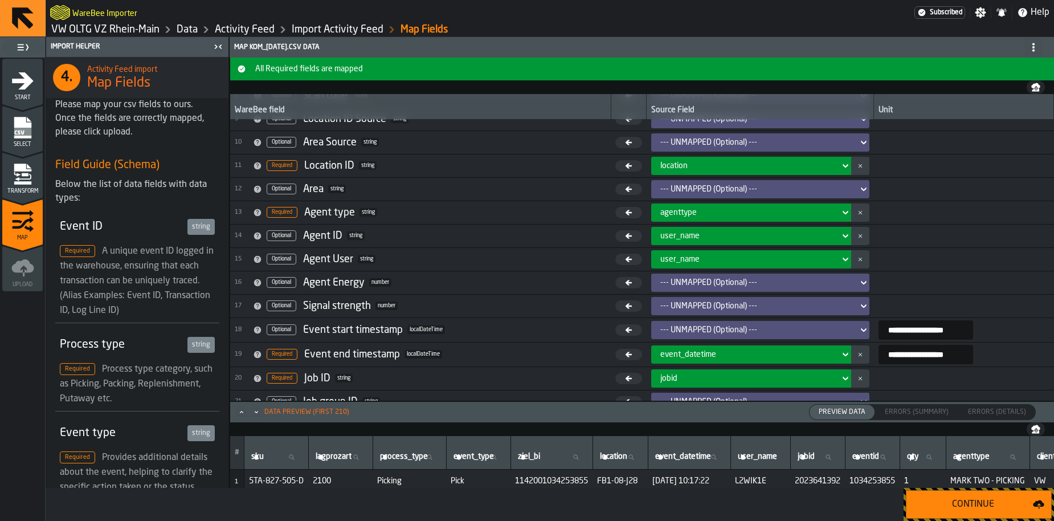
scroll to position [196, 0]
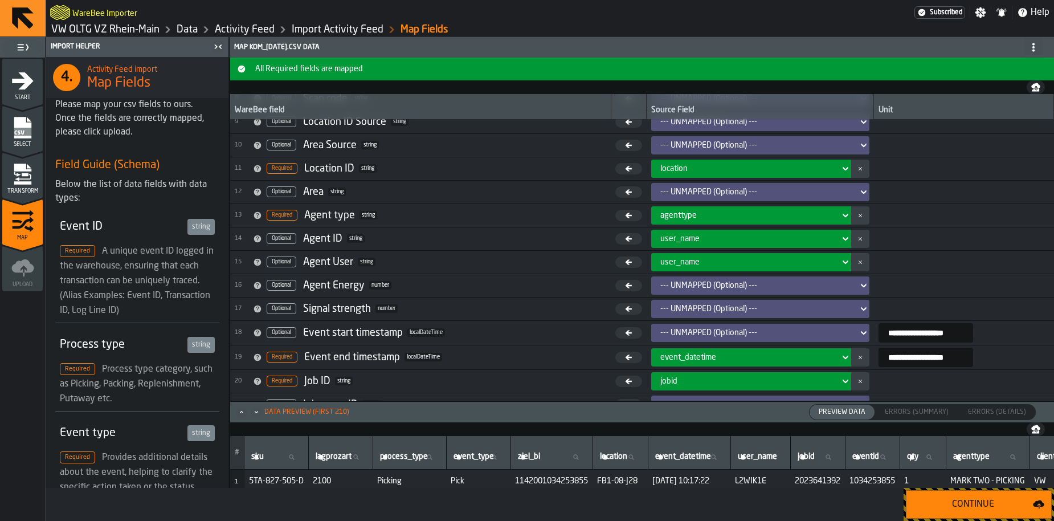
click at [968, 510] on div "Continue" at bounding box center [973, 504] width 120 height 14
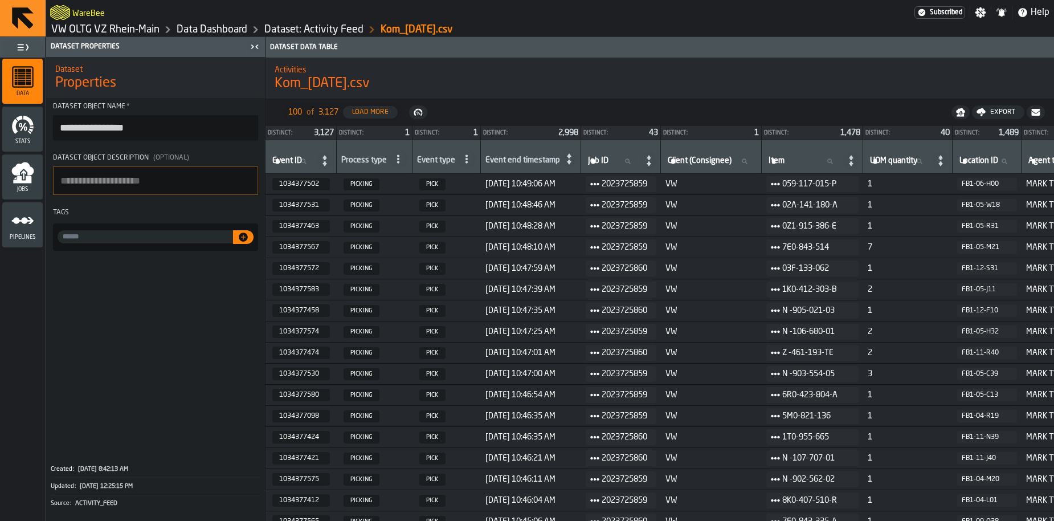
click at [131, 28] on link "VW OLTG VZ Rhein-Main" at bounding box center [105, 29] width 108 height 13
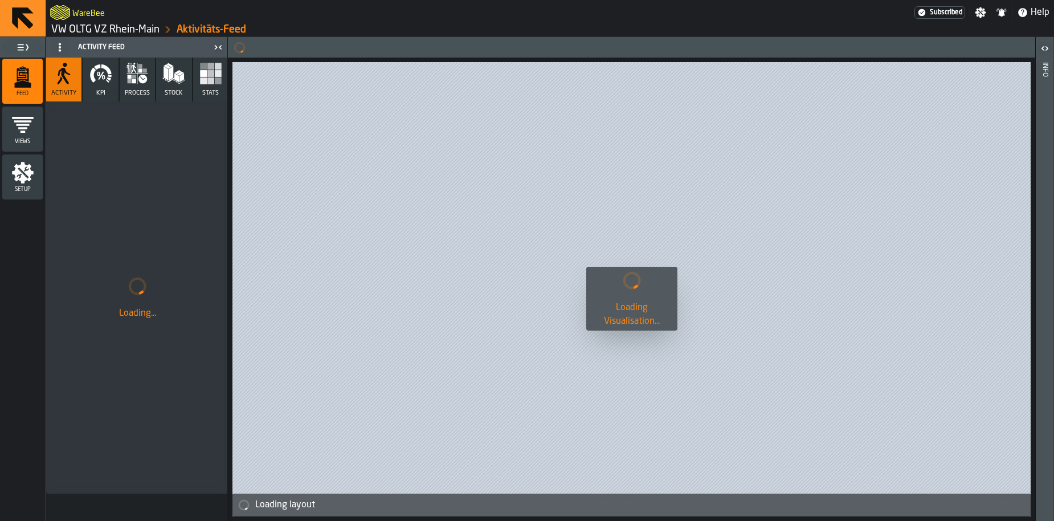
click at [131, 28] on main "WareBee Subscribed Settings Notifications Help VW OLTG VZ Rhein-Main Aktivitäts…" at bounding box center [527, 260] width 1054 height 521
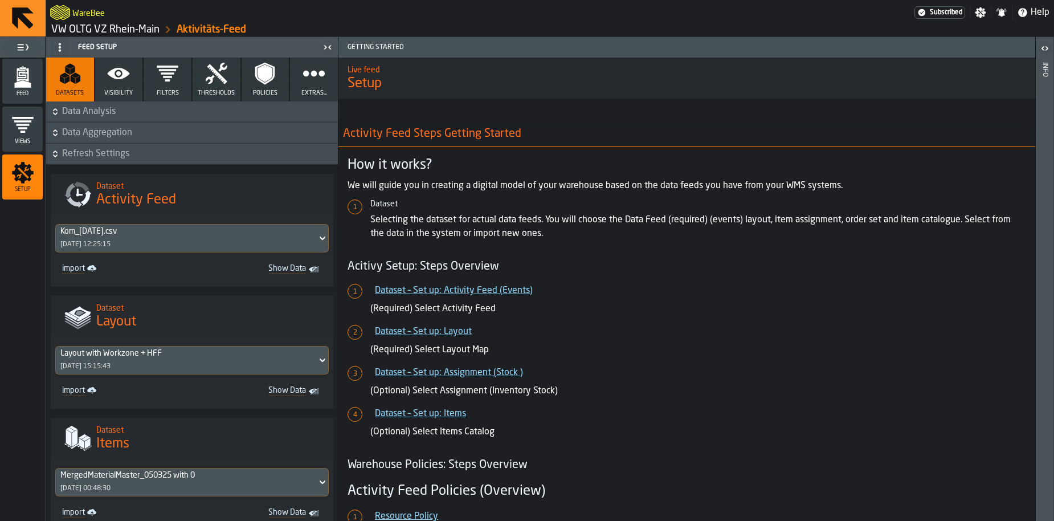
click at [132, 28] on link "VW OLTG VZ Rhein-Main" at bounding box center [105, 29] width 108 height 13
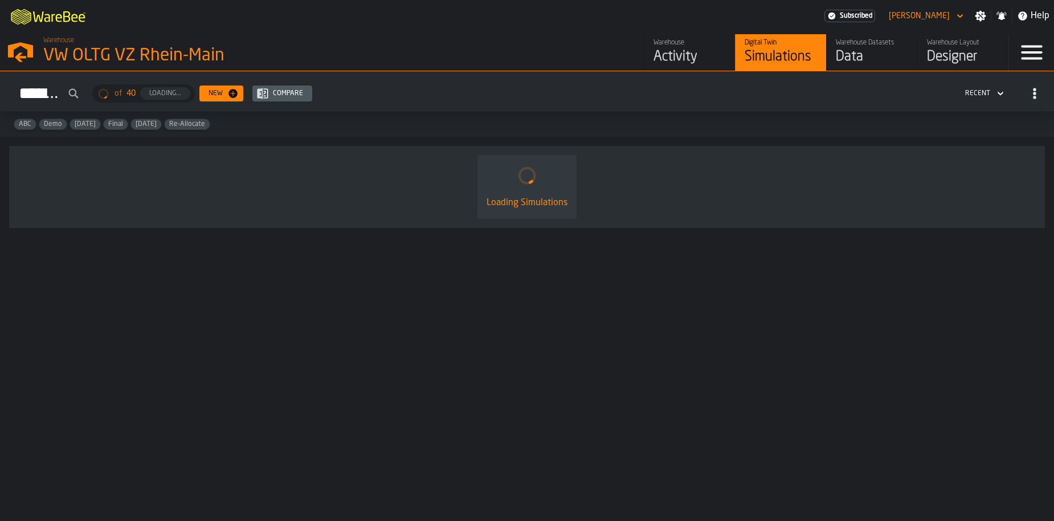
click at [688, 58] on div "Activity" at bounding box center [689, 57] width 72 height 18
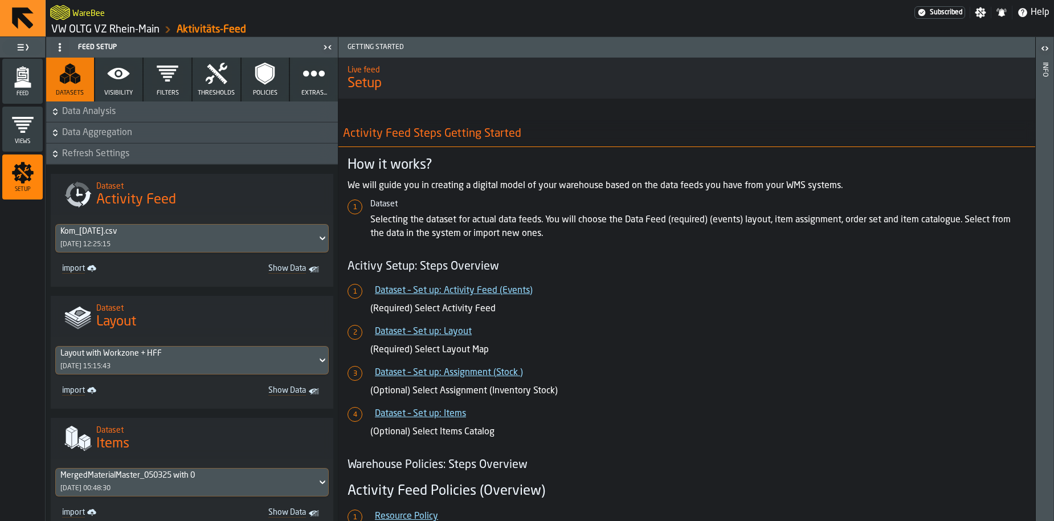
click at [27, 83] on polygon "menu Feed" at bounding box center [22, 83] width 17 height 7
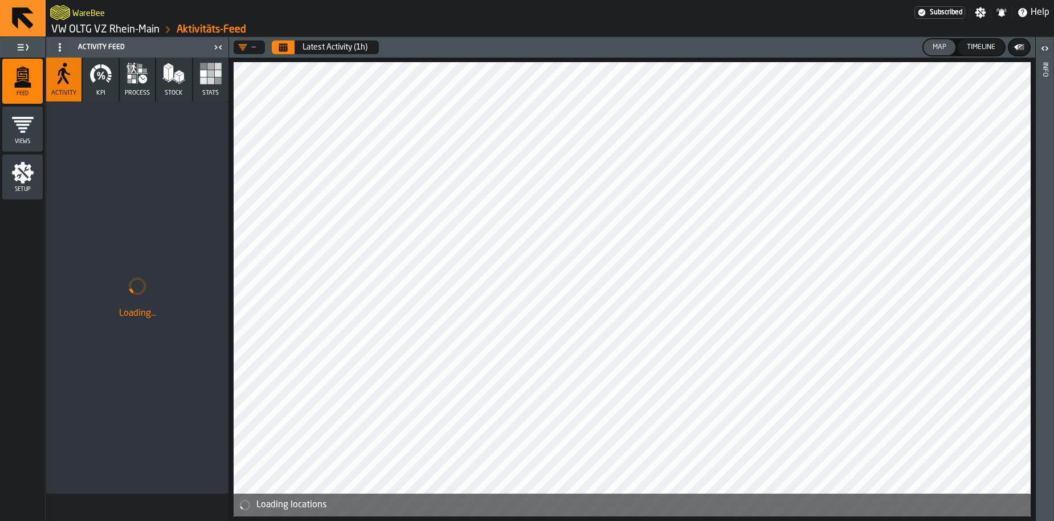
click at [294, 51] on button "Calendar" at bounding box center [283, 47] width 23 height 14
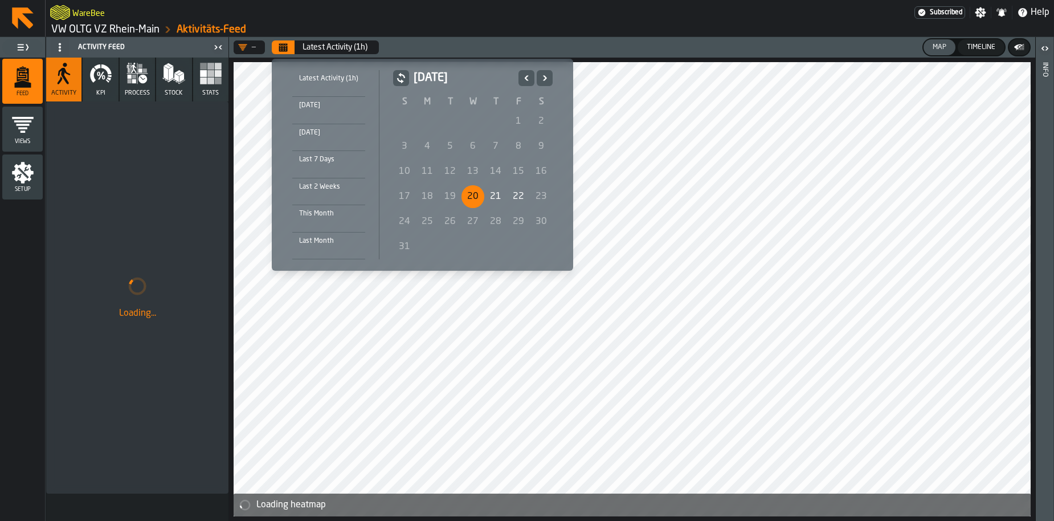
click at [471, 199] on div "20" at bounding box center [472, 196] width 23 height 23
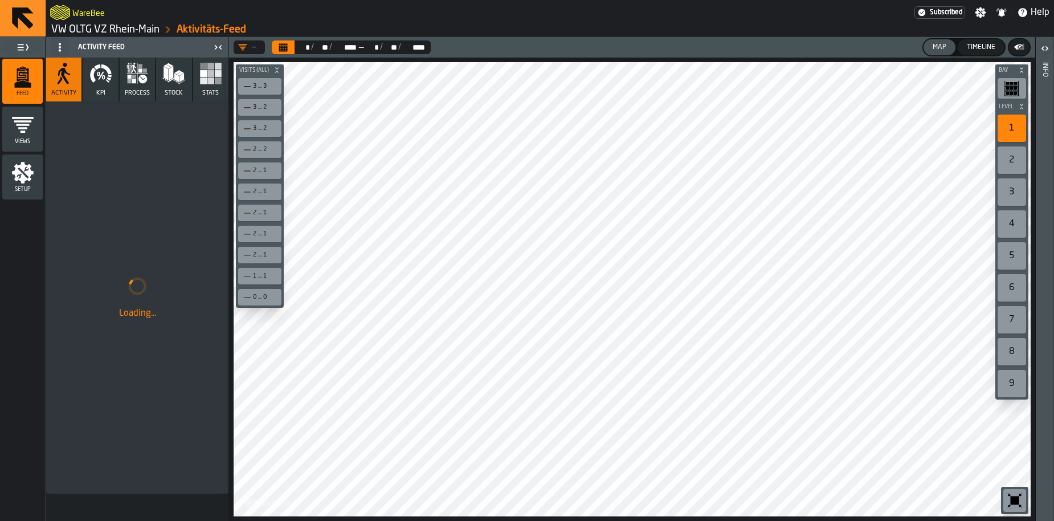
click at [136, 75] on icon "button" at bounding box center [137, 73] width 23 height 23
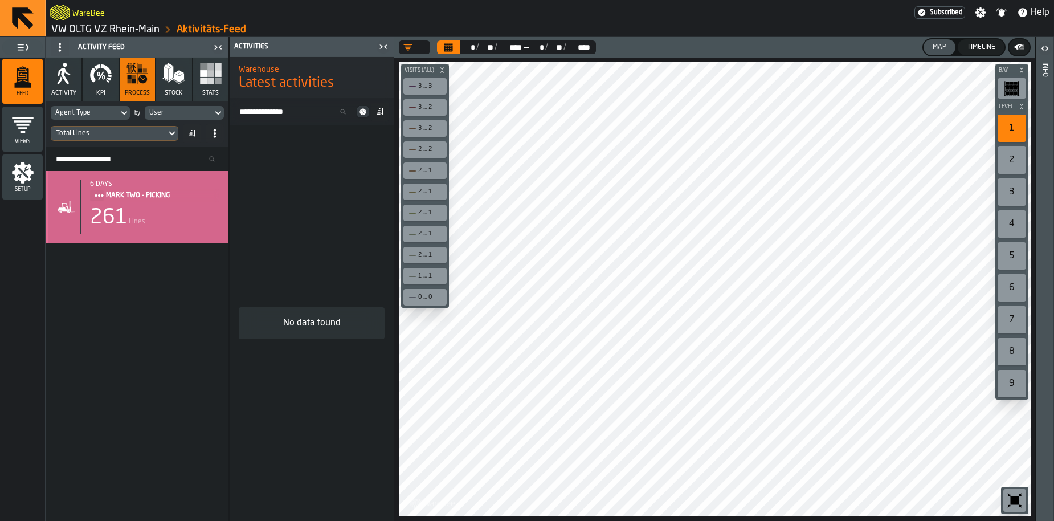
click at [139, 212] on div "261 Lines" at bounding box center [154, 217] width 129 height 23
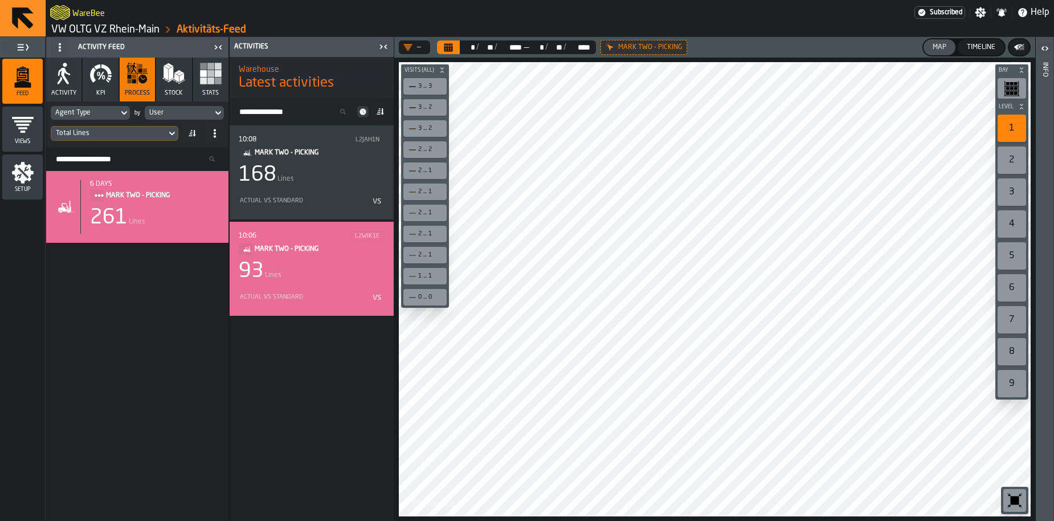
click at [302, 268] on div "93 Lines" at bounding box center [312, 271] width 146 height 23
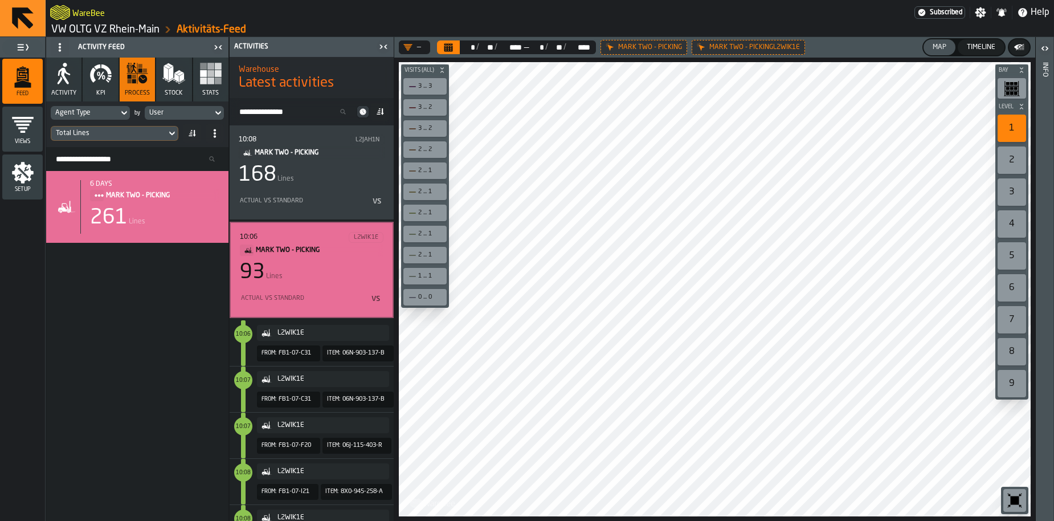
click at [31, 187] on span "Setup" at bounding box center [22, 189] width 40 height 6
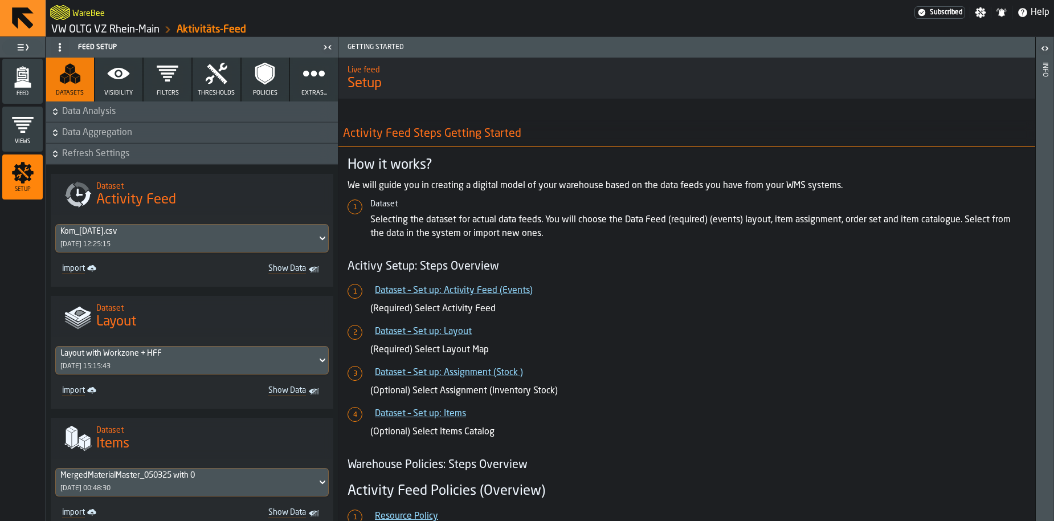
click at [121, 89] on span "Visibility" at bounding box center [118, 92] width 28 height 7
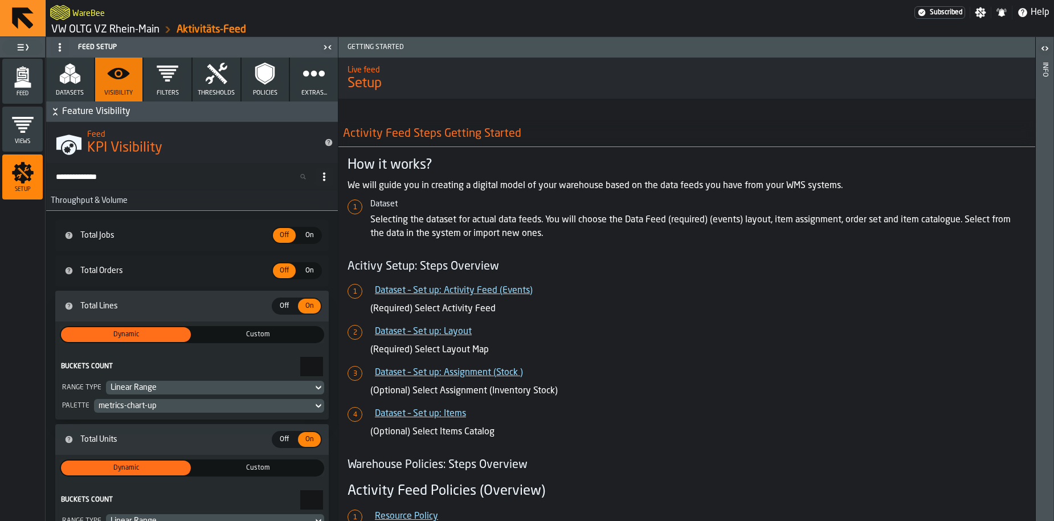
click at [113, 181] on input "Search KPIs..." at bounding box center [183, 176] width 264 height 15
type input "******"
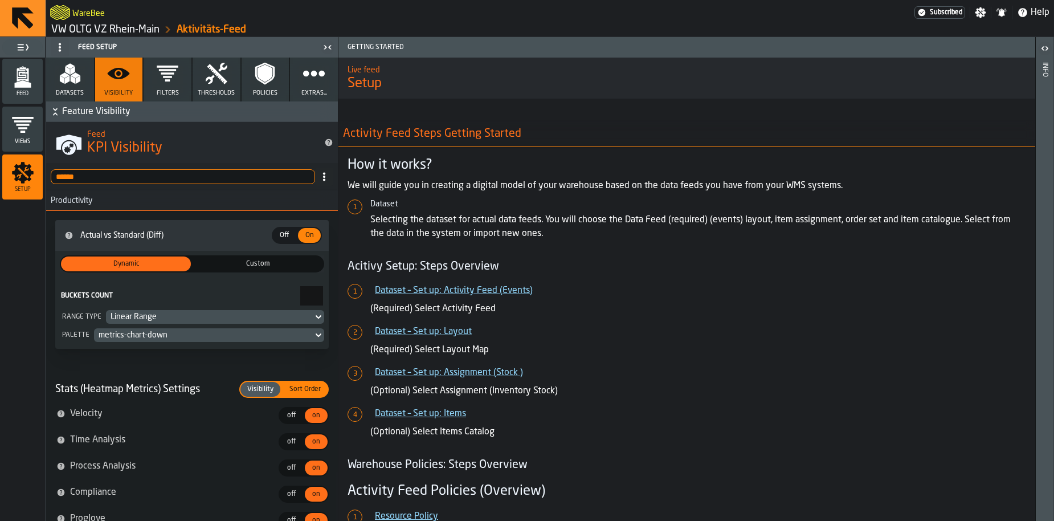
click at [166, 81] on icon "button" at bounding box center [167, 73] width 23 height 23
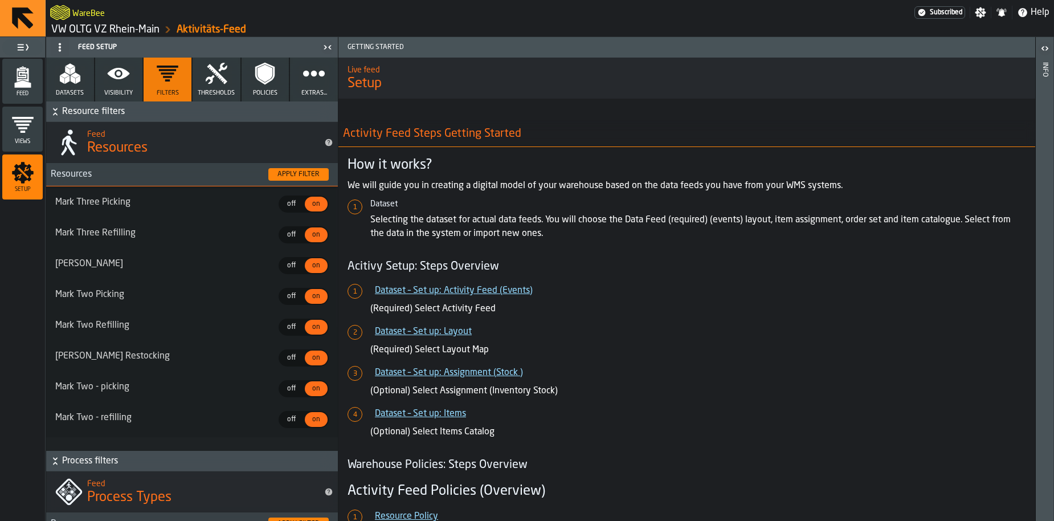
click at [214, 73] on icon "button" at bounding box center [217, 73] width 22 height 21
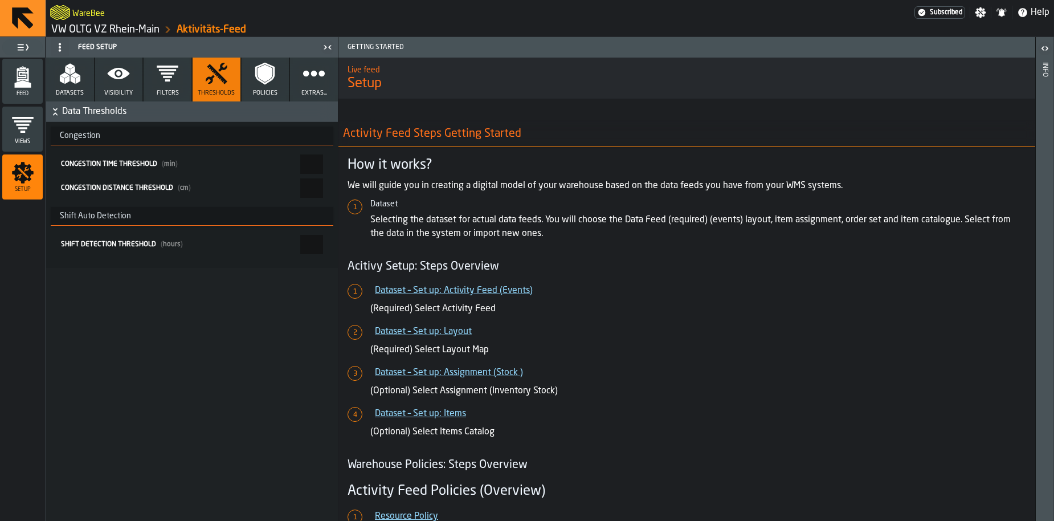
click at [67, 84] on icon "button" at bounding box center [70, 73] width 23 height 23
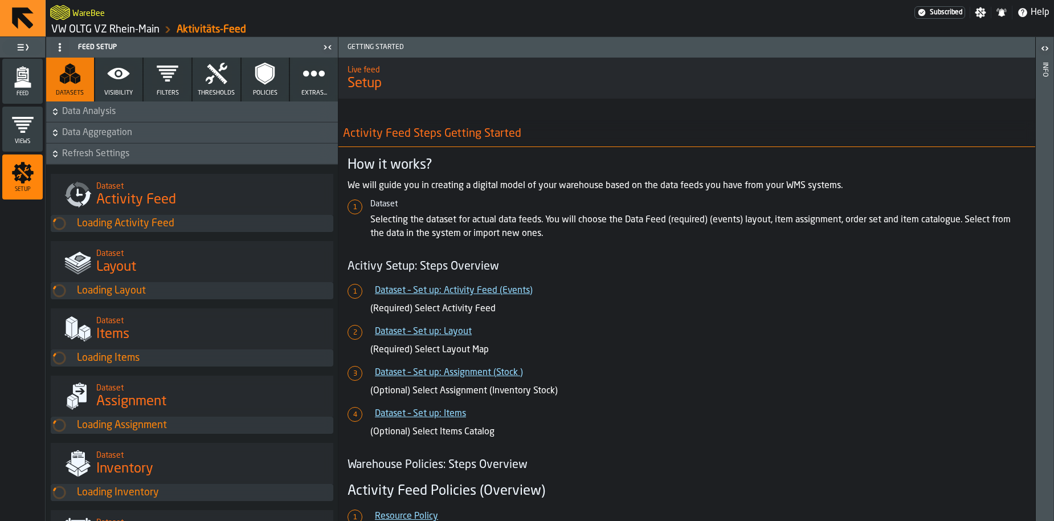
click at [28, 88] on div "Feed" at bounding box center [22, 81] width 40 height 31
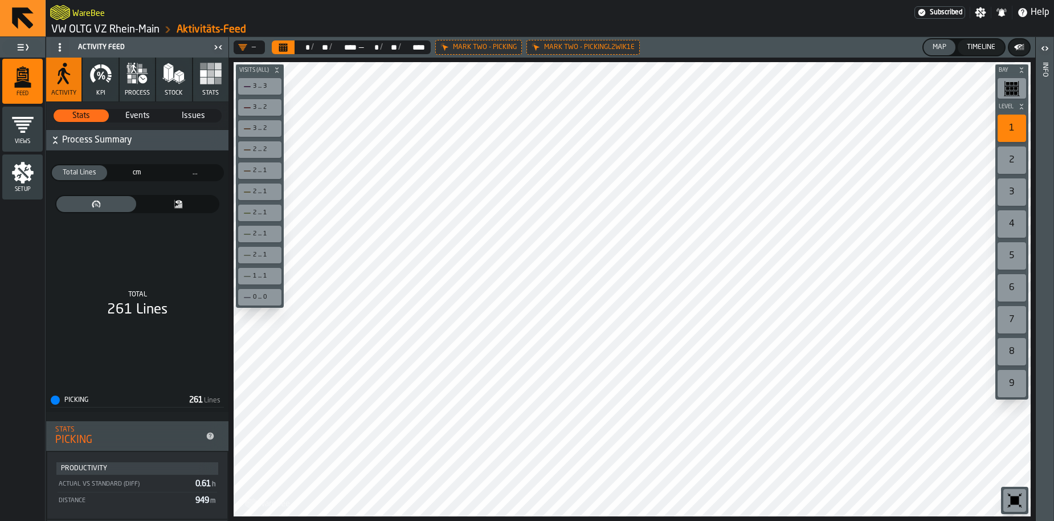
click at [140, 81] on icon "button" at bounding box center [142, 79] width 9 height 9
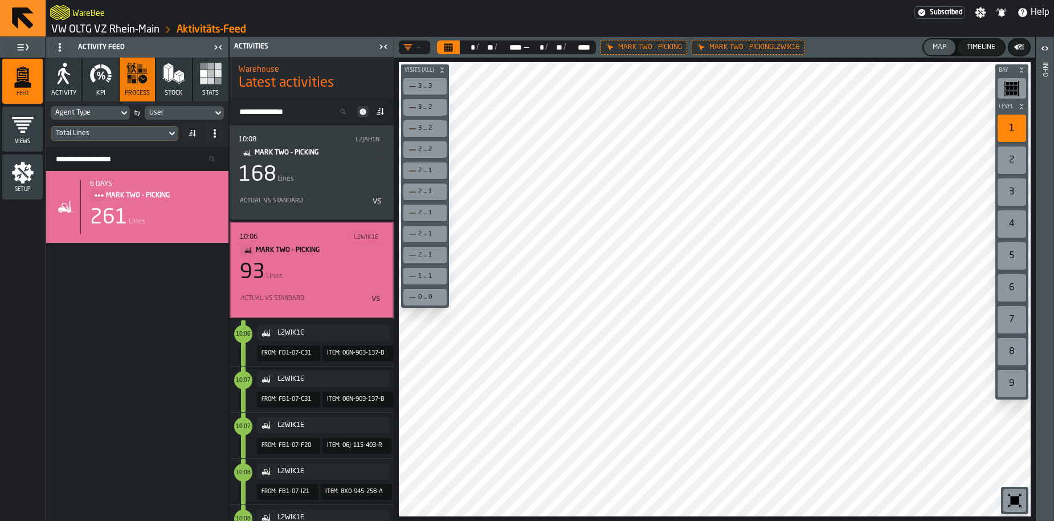
scroll to position [94, 0]
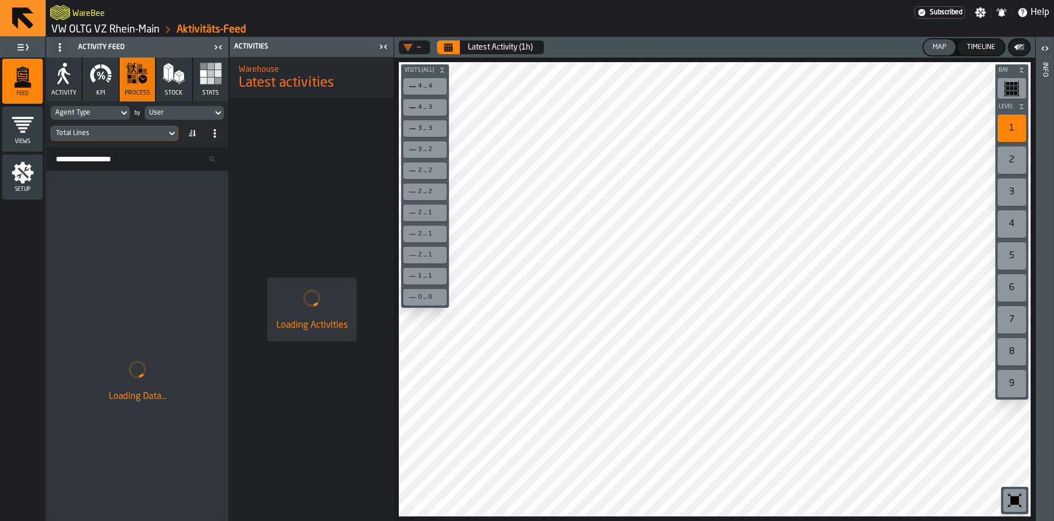
click at [450, 48] on icon "Calendar" at bounding box center [448, 49] width 9 height 6
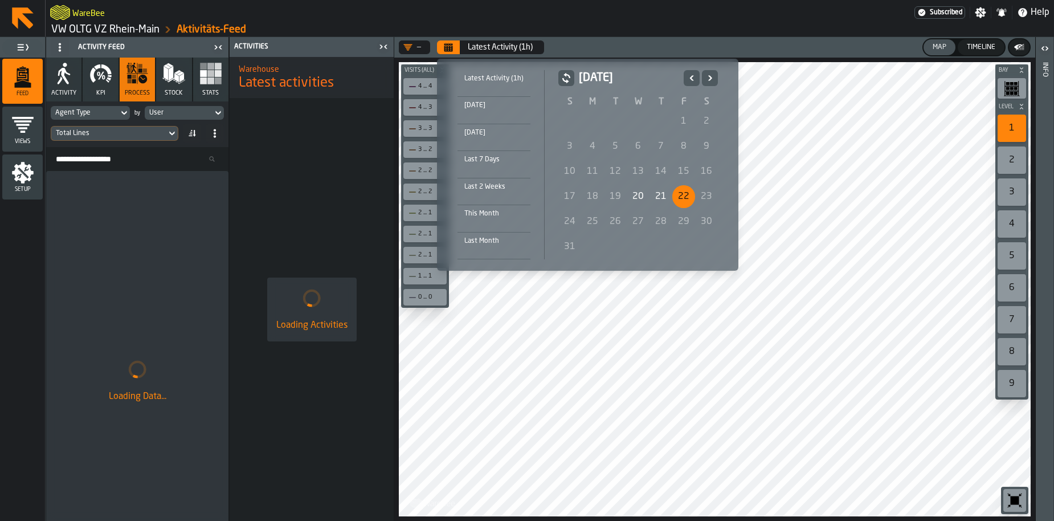
click at [637, 192] on div "20" at bounding box center [638, 196] width 23 height 23
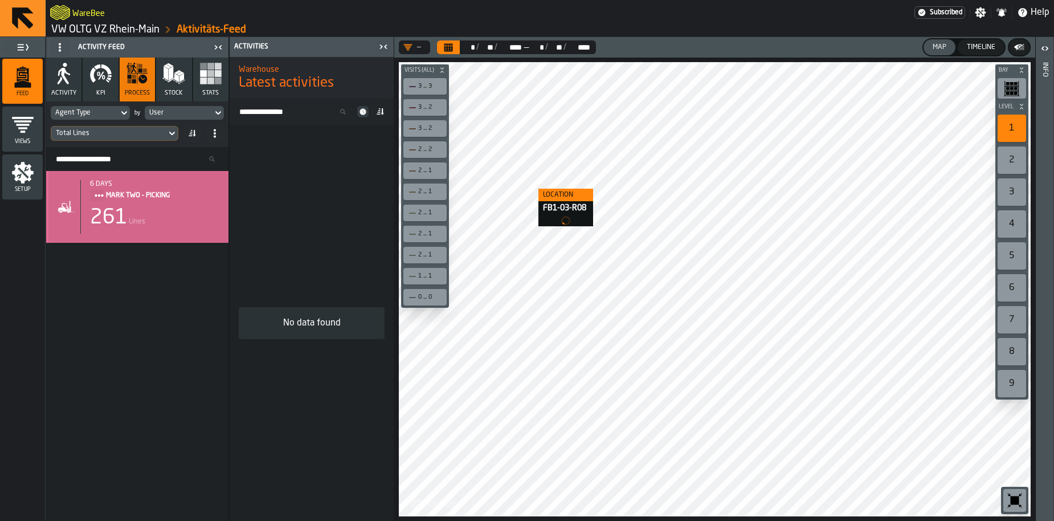
click at [128, 188] on div "6 days MARK TWO - PICKING" at bounding box center [154, 191] width 129 height 22
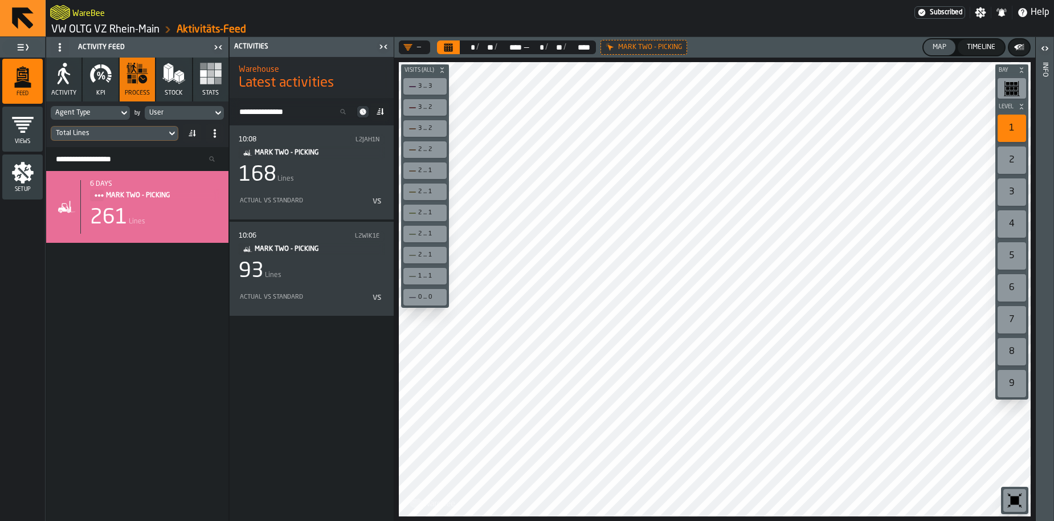
click at [453, 48] on button "Calendar" at bounding box center [448, 47] width 23 height 14
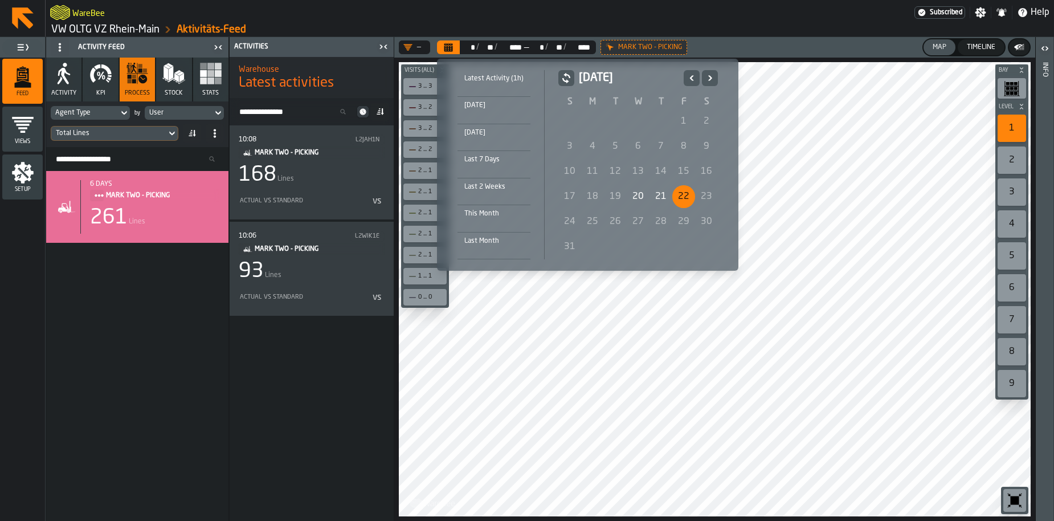
click at [678, 197] on div "22" at bounding box center [683, 196] width 23 height 23
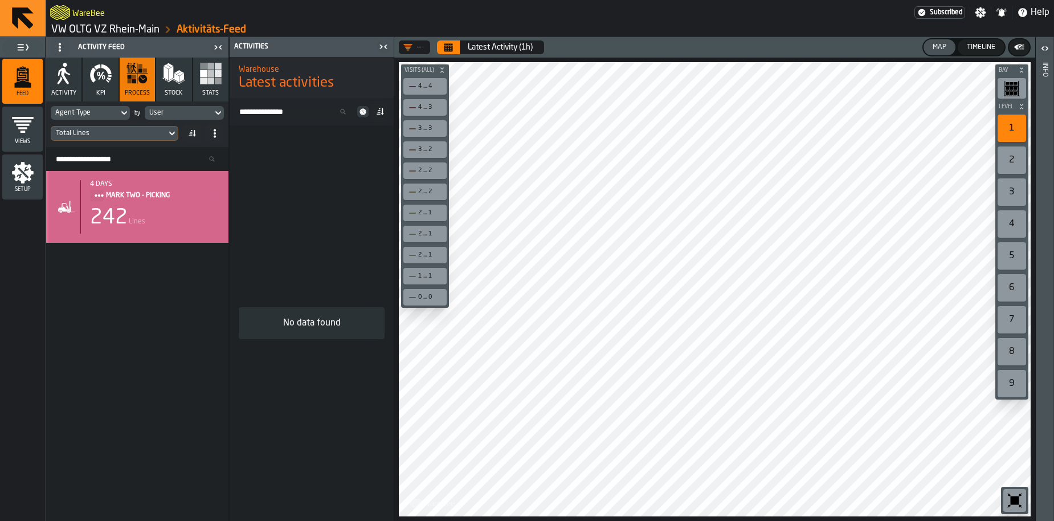
click at [150, 201] on span "MARK TWO - PICKING" at bounding box center [158, 195] width 104 height 13
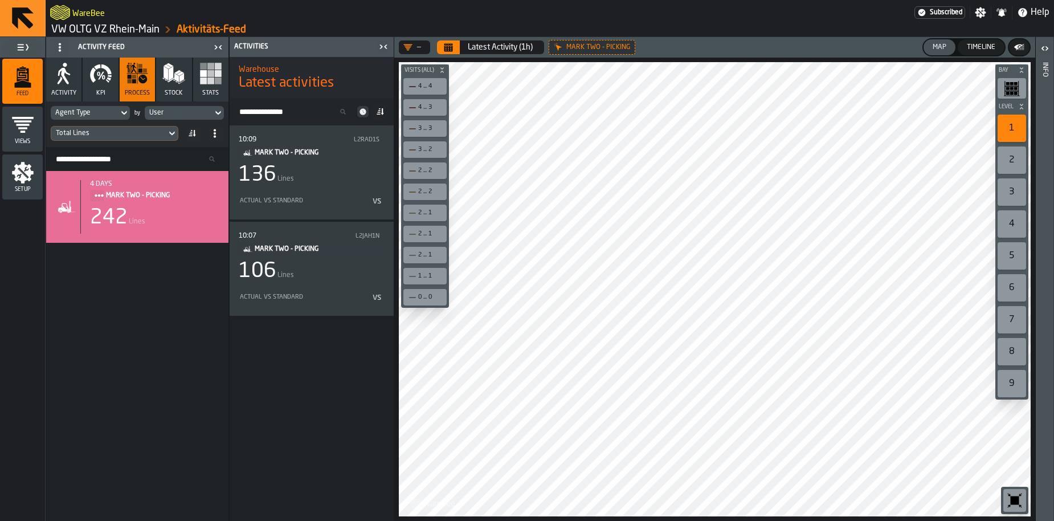
click at [97, 140] on div "Total Lines" at bounding box center [115, 133] width 128 height 15
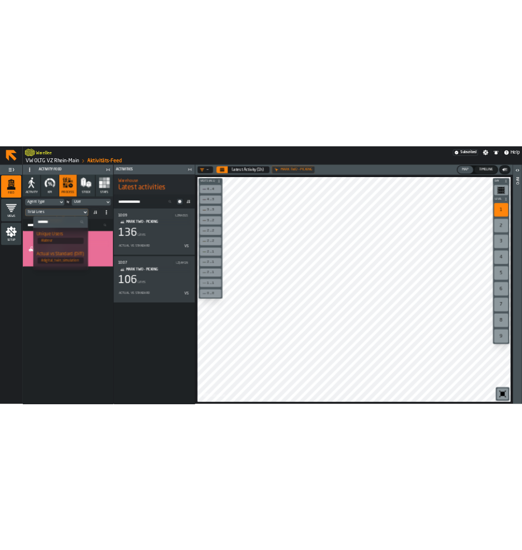
scroll to position [273, 0]
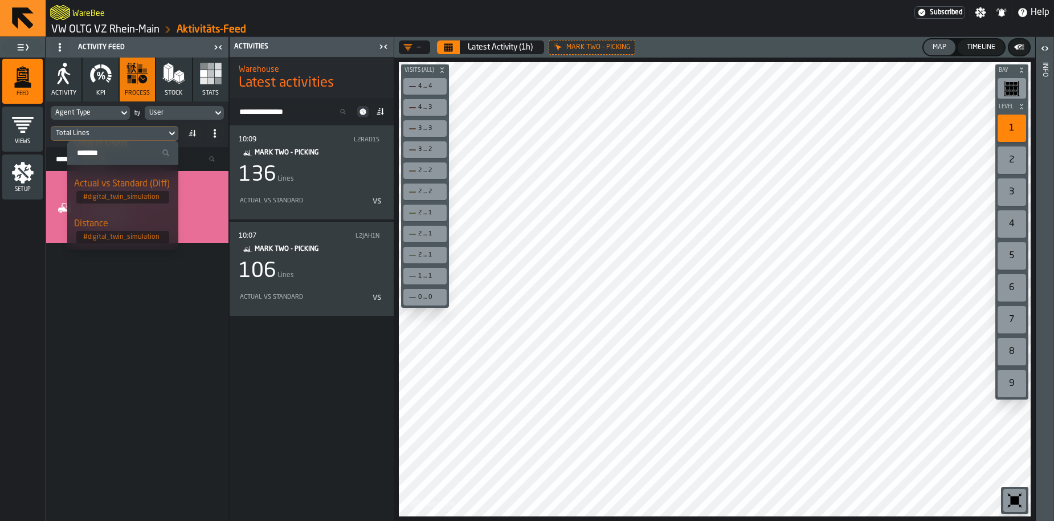
click at [111, 189] on div "Actual vs Standard (Diff)" at bounding box center [122, 184] width 97 height 14
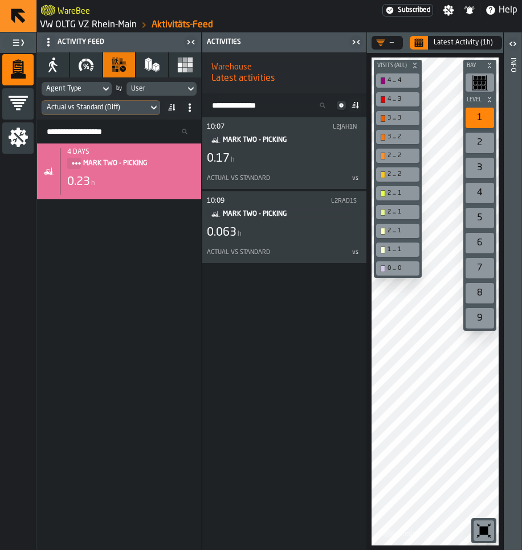
drag, startPoint x: 308, startPoint y: 183, endPoint x: 242, endPoint y: 351, distance: 179.8
click at [242, 351] on div "10:07 L2JAH1N MARK TWO - PICKING 0.17 h Actual vs Standard vs 10:09 L2RAD1S MAR…" at bounding box center [284, 333] width 164 height 433
click at [143, 87] on div "User" at bounding box center [156, 89] width 50 height 8
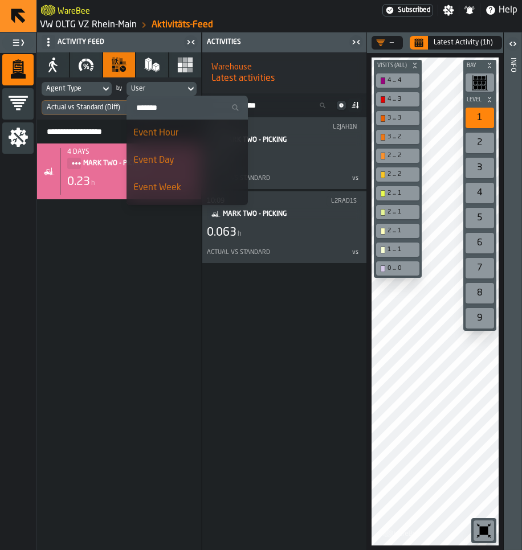
click at [152, 135] on span "Event Hour" at bounding box center [155, 133] width 45 height 9
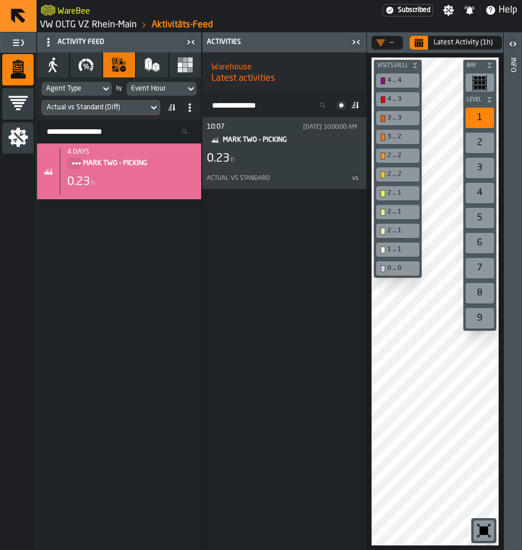
click at [17, 141] on icon "menu Setup" at bounding box center [18, 137] width 19 height 19
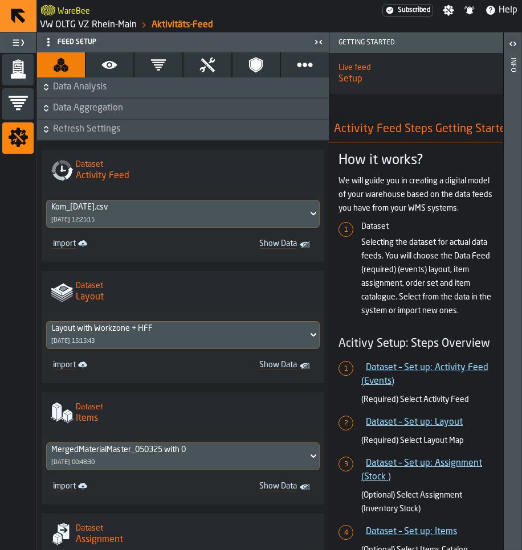
click at [72, 112] on span "Data Aggregation" at bounding box center [189, 108] width 273 height 14
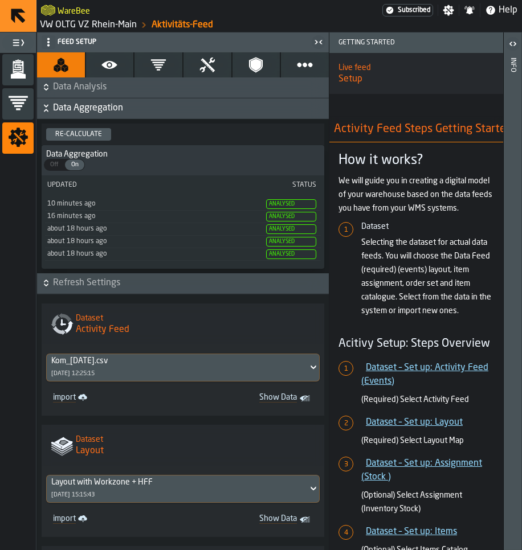
click at [72, 112] on span "Data Aggregation" at bounding box center [189, 108] width 273 height 14
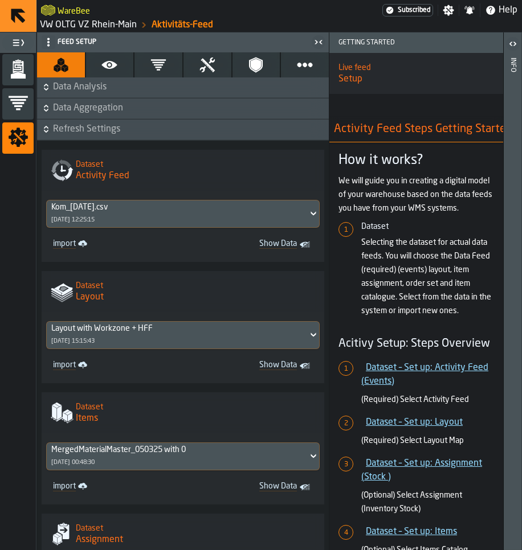
click at [186, 59] on button "Thresholds" at bounding box center [207, 64] width 48 height 25
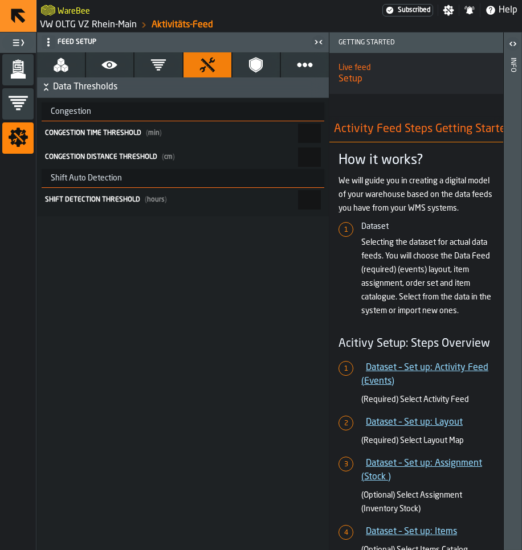
click at [170, 62] on button "Filters" at bounding box center [158, 64] width 48 height 25
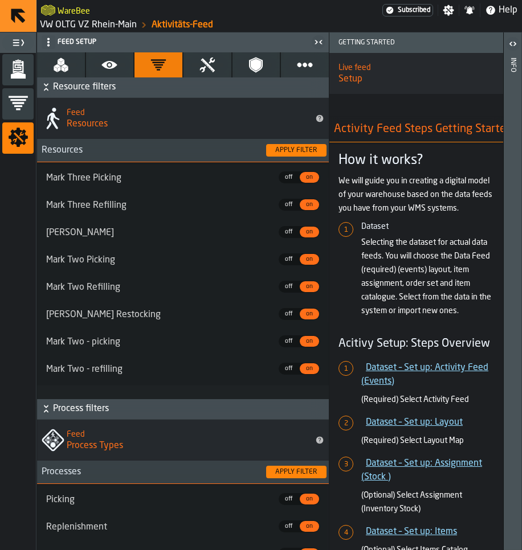
click at [27, 77] on icon "menu Feed" at bounding box center [18, 69] width 21 height 21
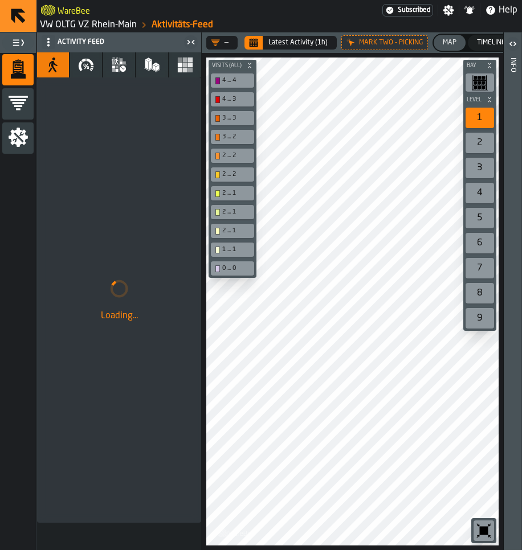
click at [84, 67] on icon "button" at bounding box center [86, 65] width 16 height 16
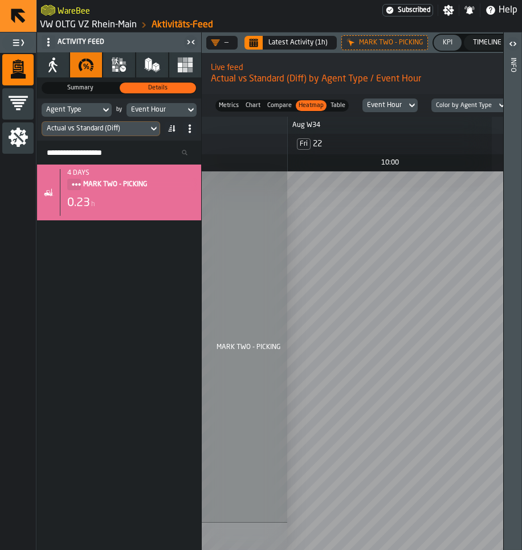
click at [112, 71] on icon "button" at bounding box center [113, 70] width 3 height 3
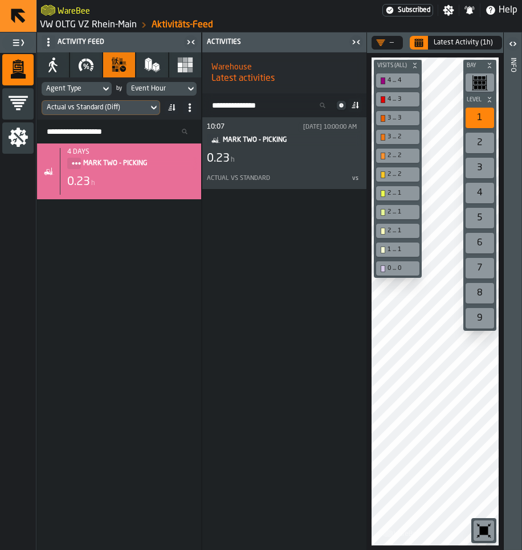
click at [96, 88] on div "Agent Type" at bounding box center [71, 89] width 59 height 13
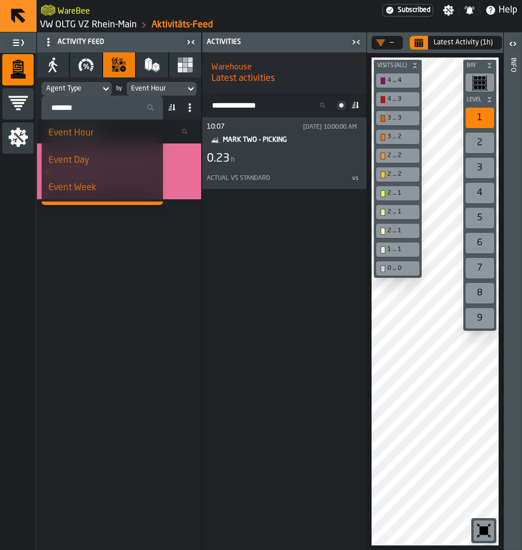
click at [86, 109] on input "Search" at bounding box center [102, 107] width 112 height 15
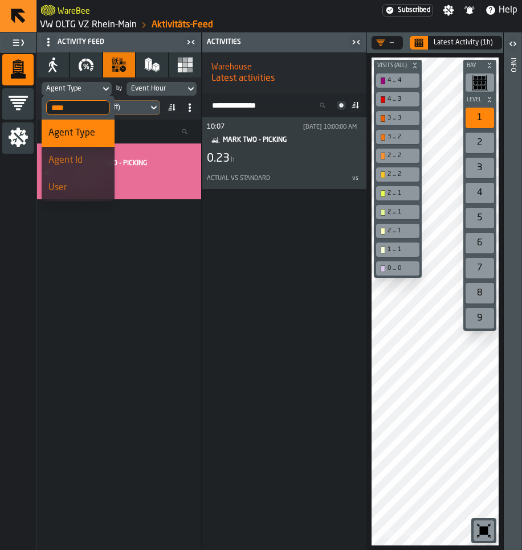
type input "****"
click at [66, 186] on span "User" at bounding box center [57, 187] width 18 height 9
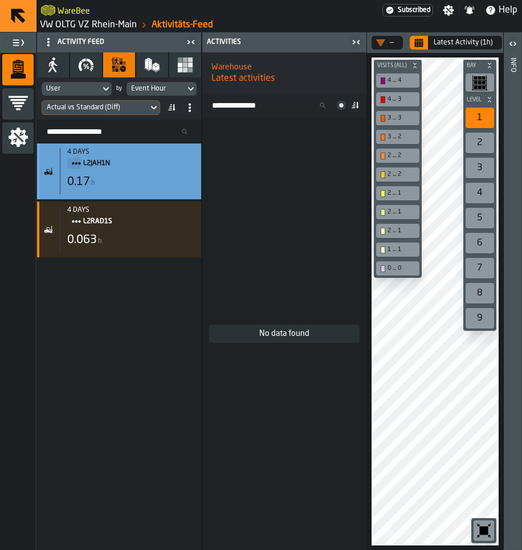
click at [113, 165] on span "L2JAH1N" at bounding box center [135, 163] width 104 height 13
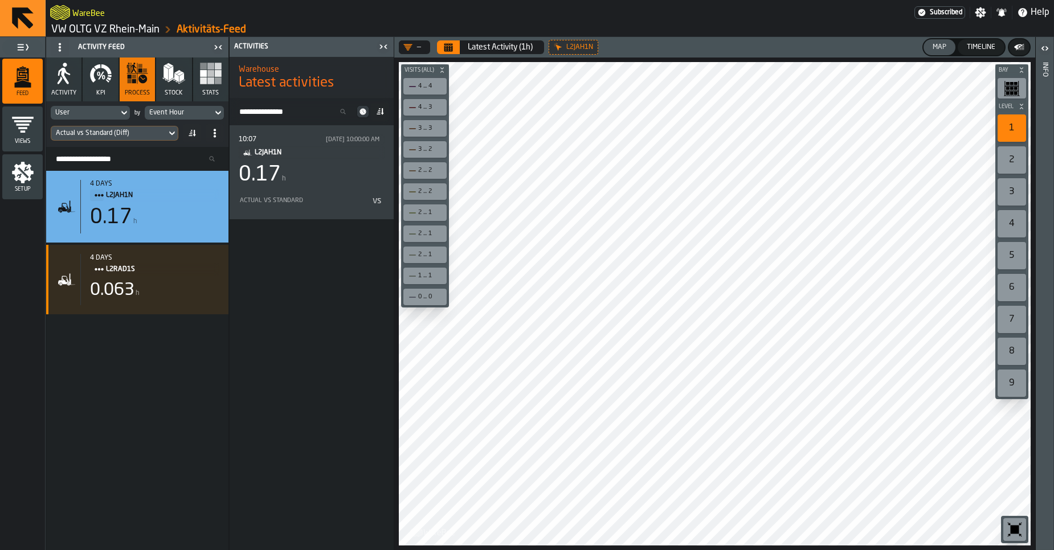
click at [84, 31] on link "VW OLTG VZ Rhein-Main" at bounding box center [105, 29] width 108 height 13
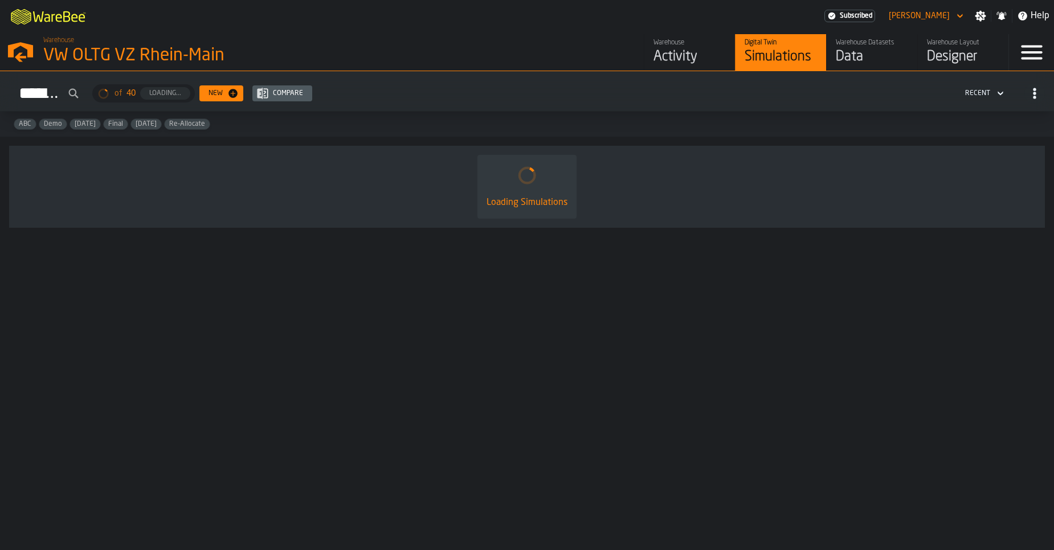
click at [682, 51] on div "Activity" at bounding box center [689, 57] width 72 height 18
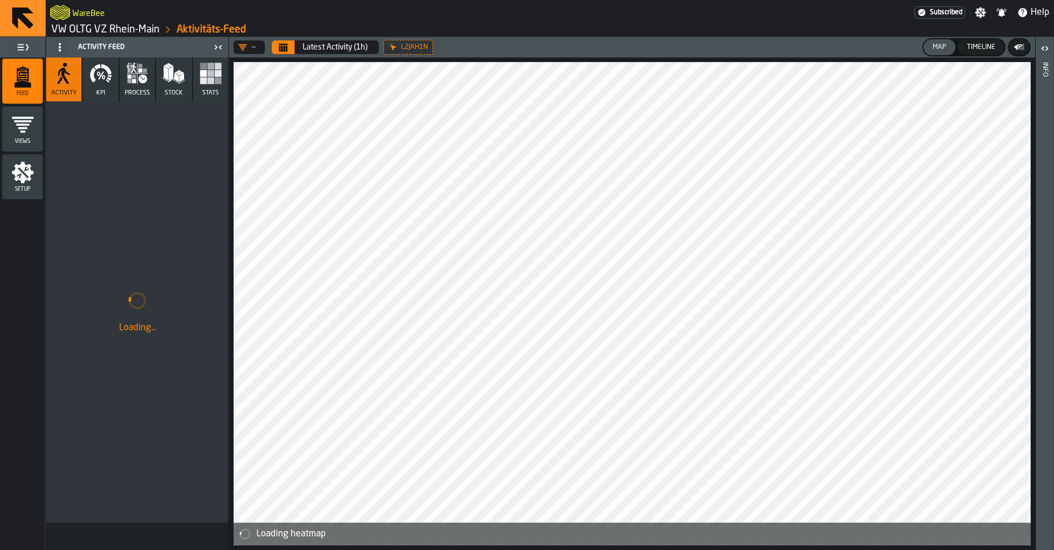
click at [84, 26] on link "VW OLTG VZ Rhein-Main" at bounding box center [105, 29] width 108 height 13
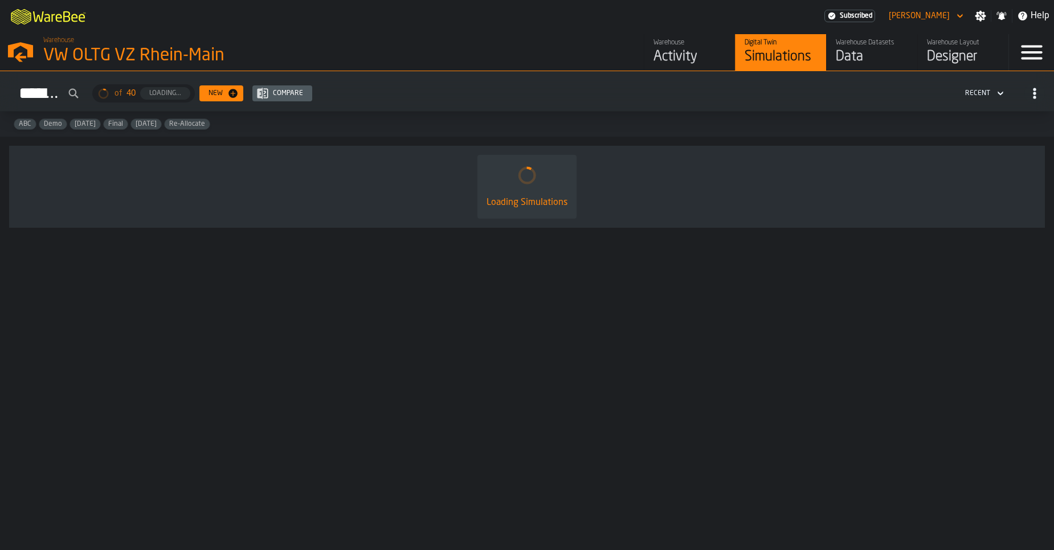
click at [28, 58] on icon "button-toggle-Open —> Warehouse Menu" at bounding box center [20, 49] width 27 height 27
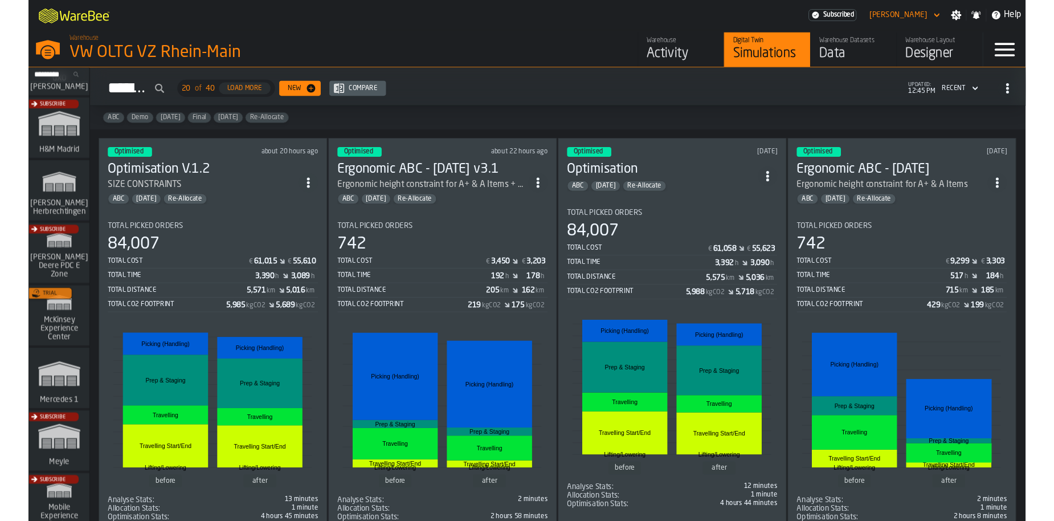
scroll to position [607, 0]
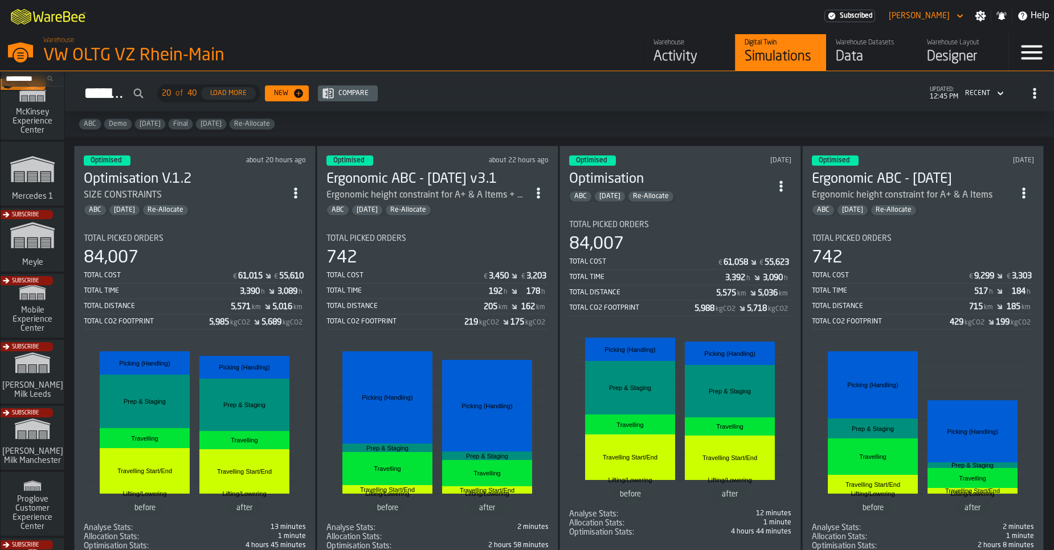
click at [32, 436] on div "Subscribe" at bounding box center [30, 441] width 64 height 66
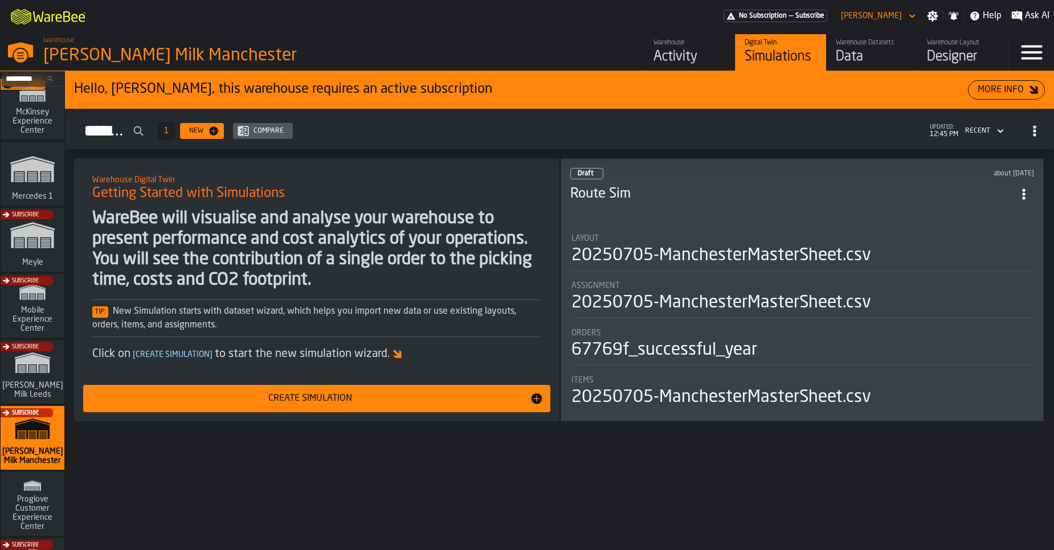
click at [665, 50] on div "Activity" at bounding box center [689, 57] width 72 height 18
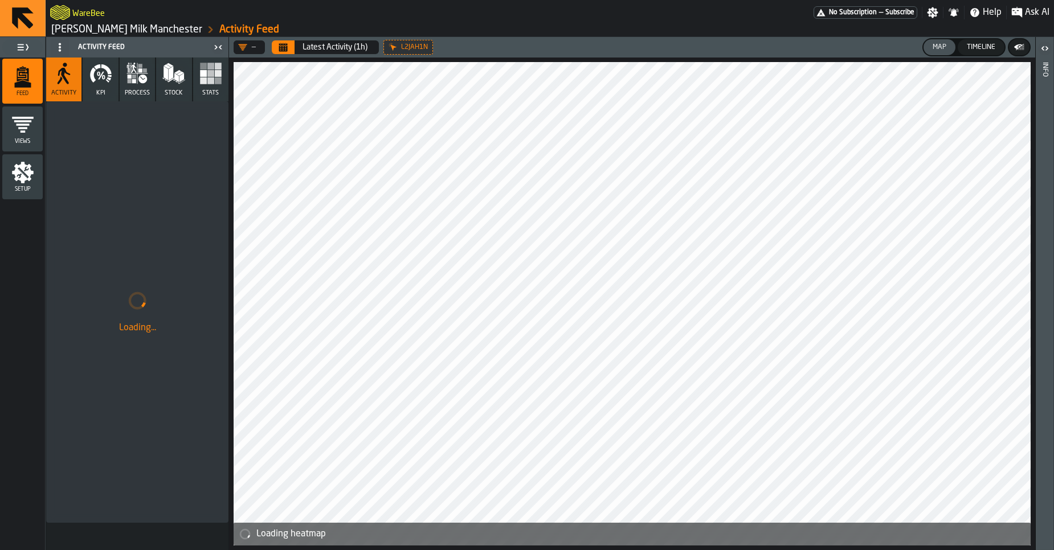
click at [133, 82] on icon "button" at bounding box center [134, 81] width 4 height 4
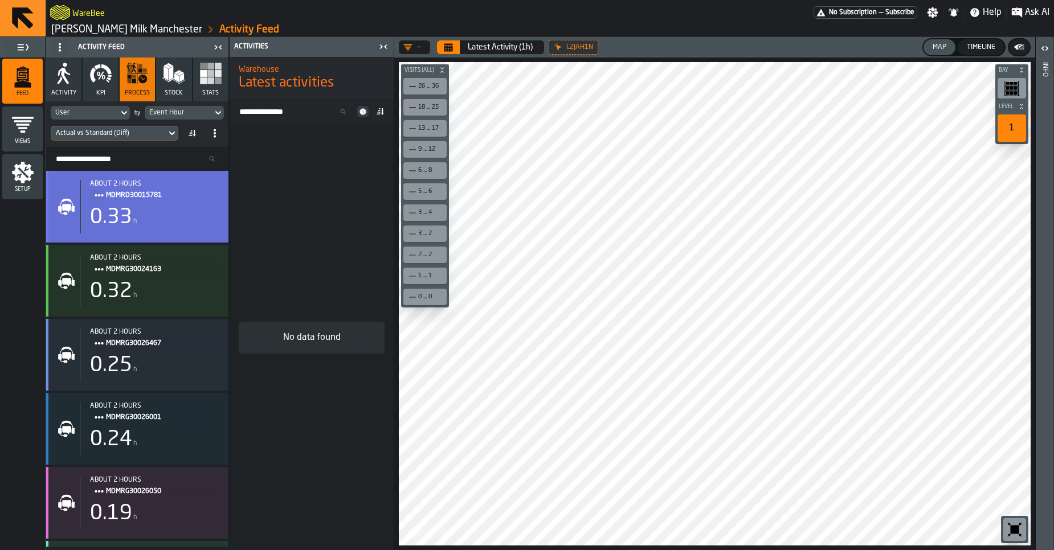
click at [189, 214] on div "0.33 h" at bounding box center [154, 217] width 129 height 23
